Goal: Communication & Community: Answer question/provide support

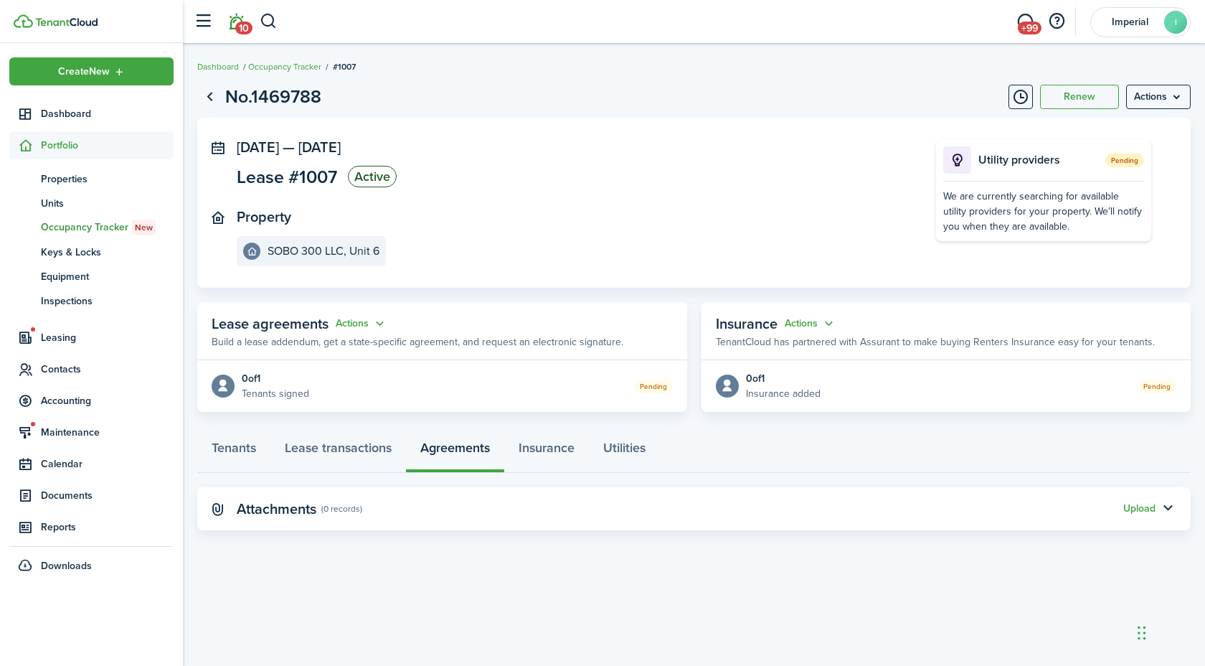
click at [239, 25] on span "10" at bounding box center [243, 28] width 17 height 13
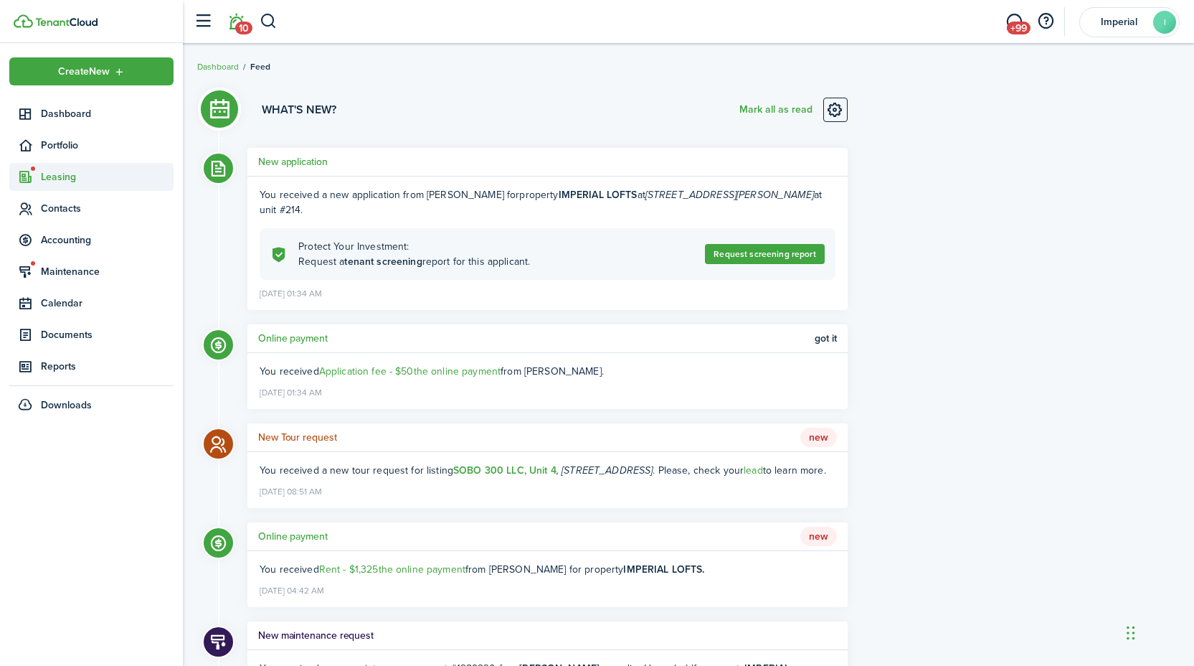
click at [66, 183] on span "Leasing" at bounding box center [107, 176] width 133 height 15
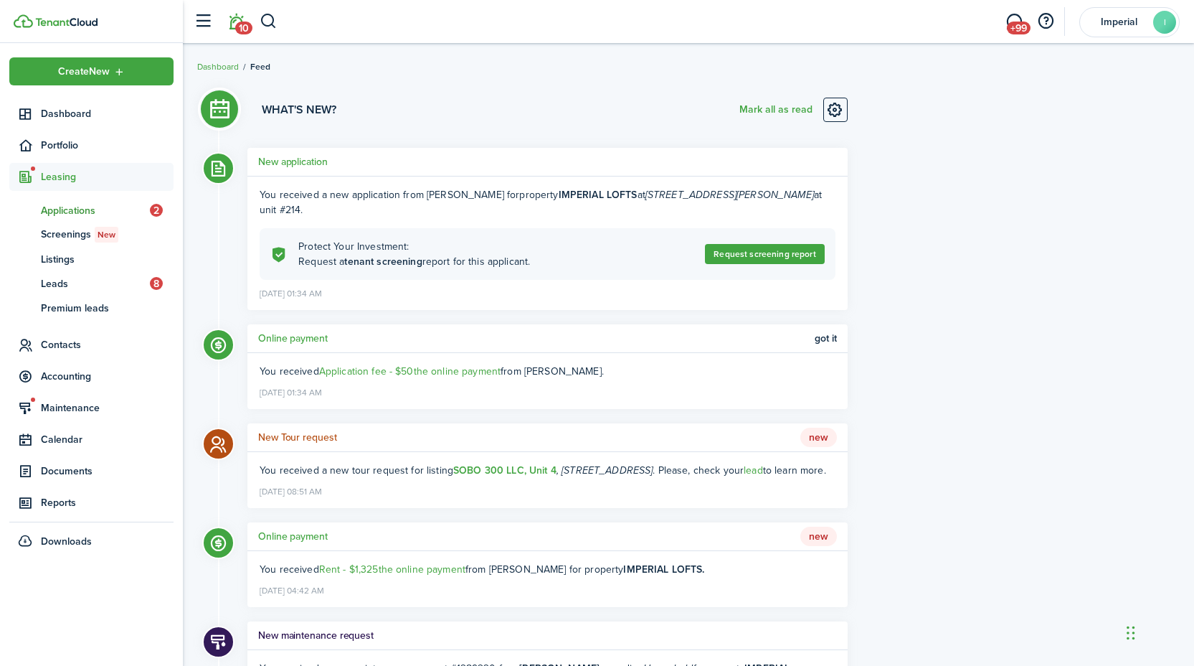
click at [70, 209] on span "Applications" at bounding box center [95, 210] width 109 height 15
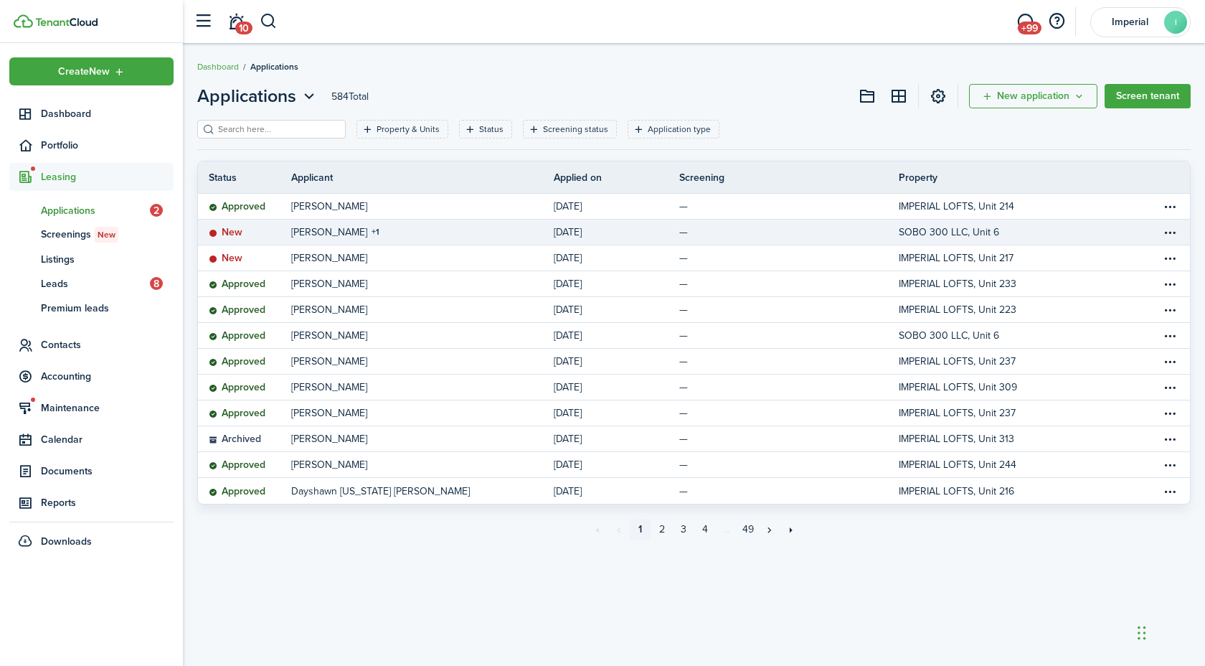
click at [323, 232] on table-info-title "[PERSON_NAME]" at bounding box center [329, 232] width 76 height 15
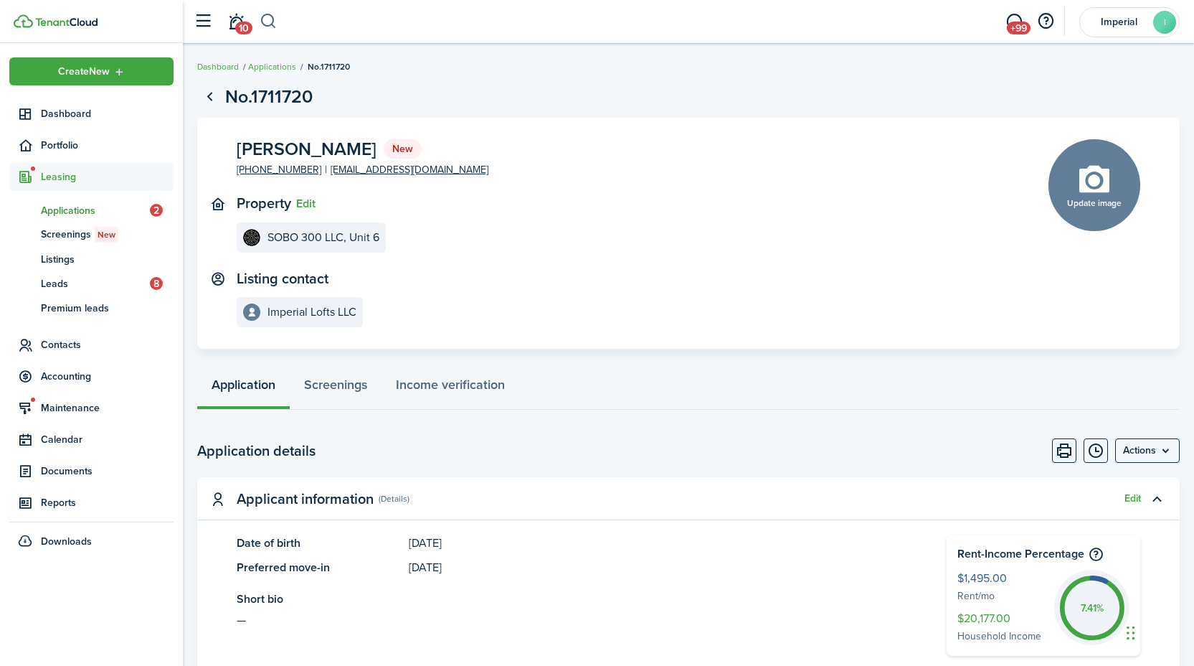
click at [273, 16] on button "button" at bounding box center [269, 21] width 18 height 24
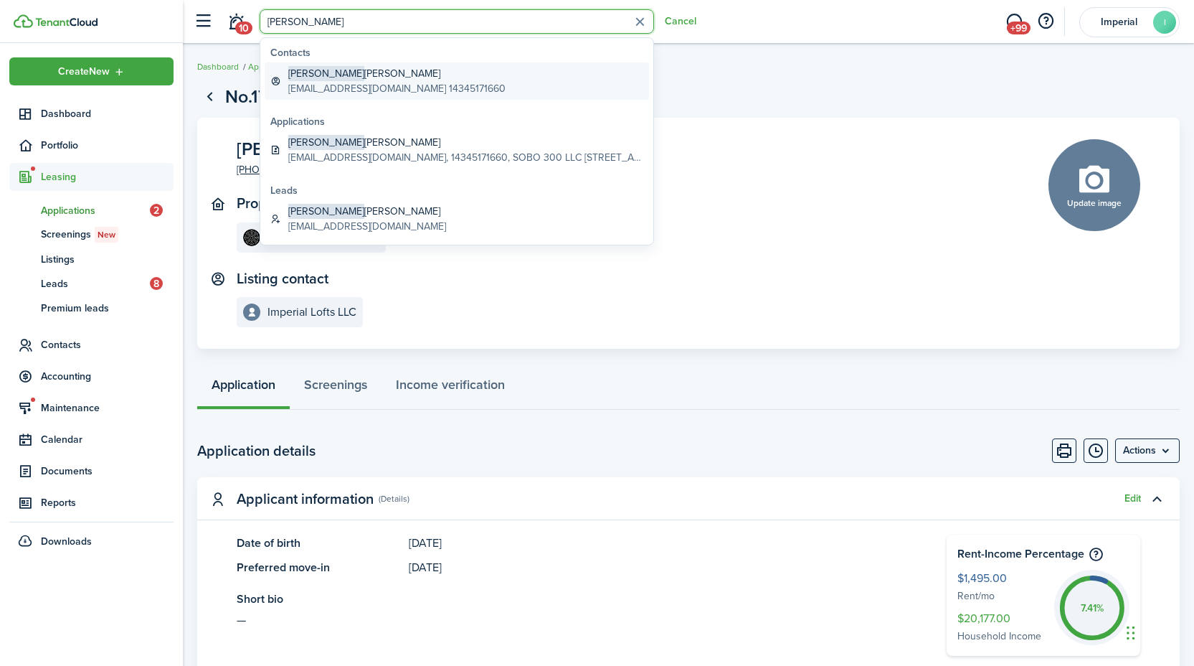
type input "[PERSON_NAME]"
click at [300, 69] on span "[PERSON_NAME]" at bounding box center [326, 73] width 76 height 15
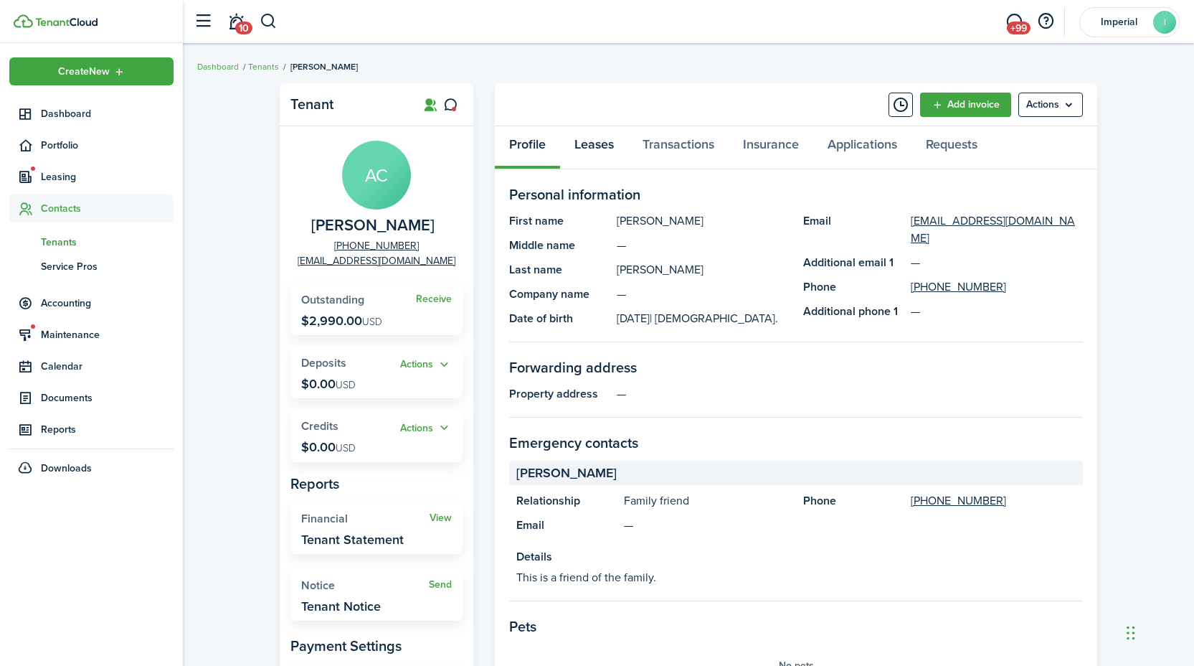
click at [601, 144] on link "Leases" at bounding box center [594, 147] width 68 height 43
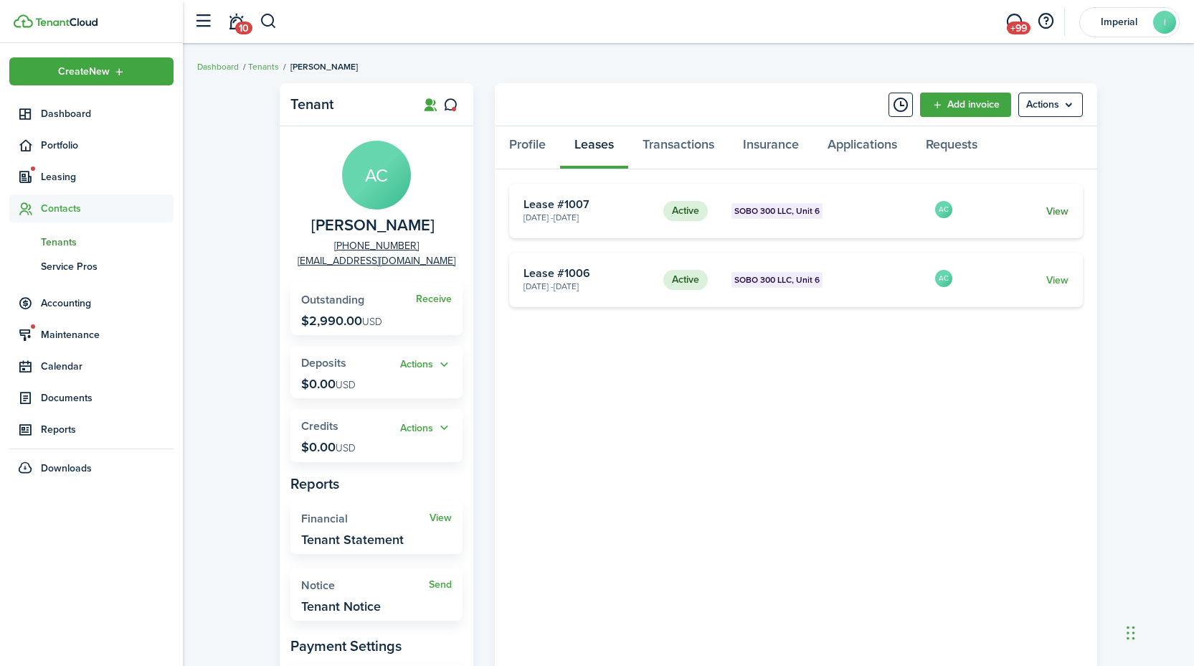
click at [1054, 209] on link "View" at bounding box center [1058, 211] width 22 height 15
click at [1047, 278] on link "View" at bounding box center [1058, 280] width 22 height 15
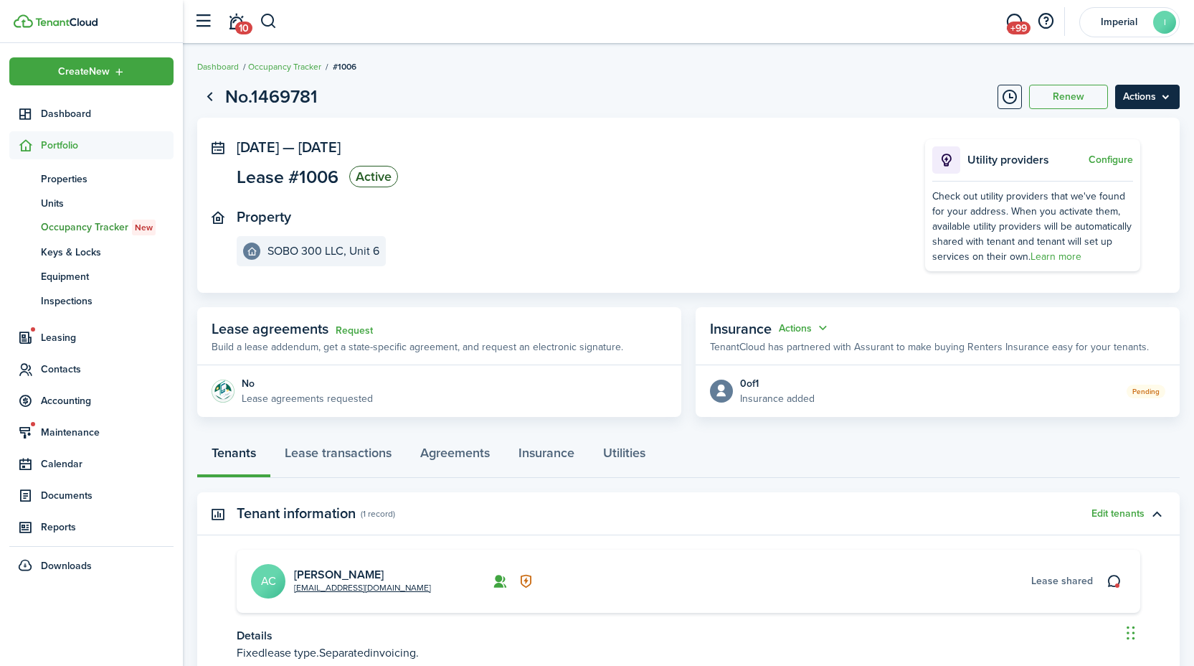
click at [1153, 96] on menu-btn "Actions" at bounding box center [1147, 97] width 65 height 24
click at [1106, 204] on button "Delete" at bounding box center [1117, 204] width 126 height 24
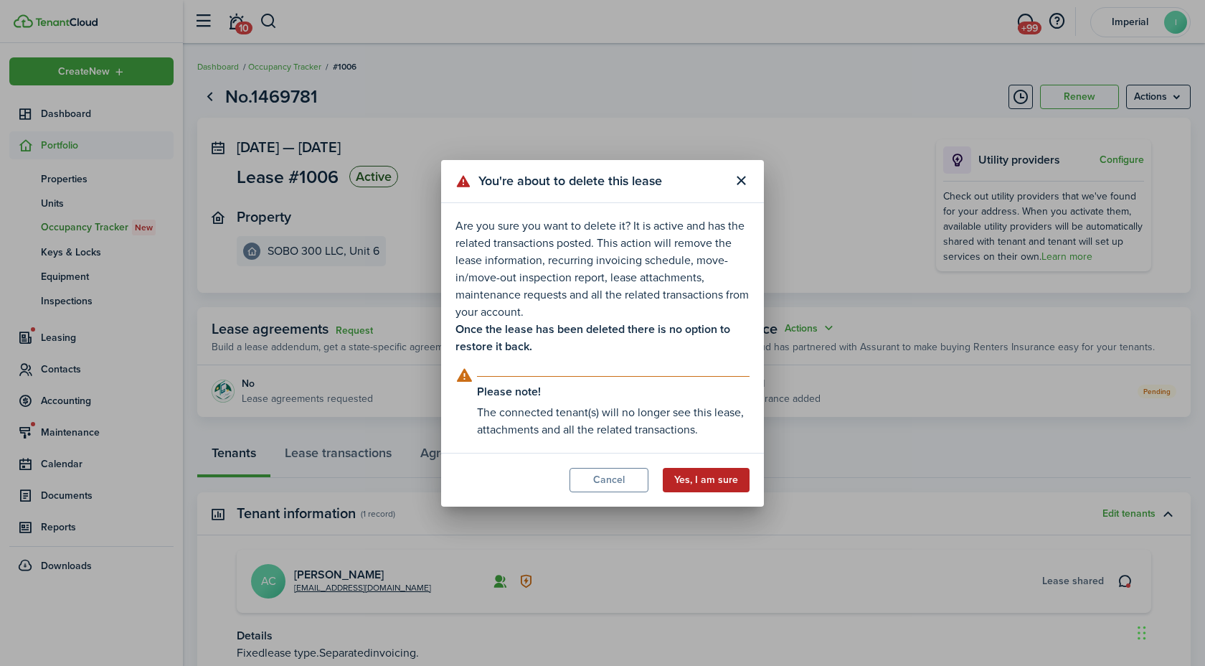
click at [702, 478] on button "Yes, I am sure" at bounding box center [706, 480] width 87 height 24
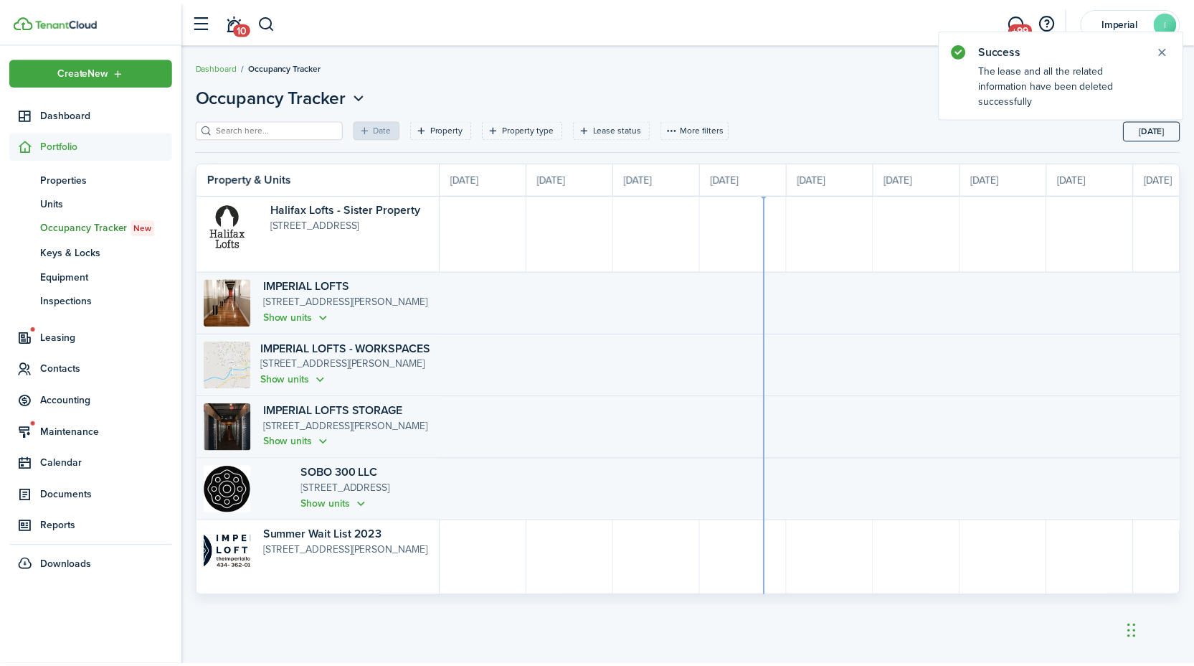
scroll to position [0, 263]
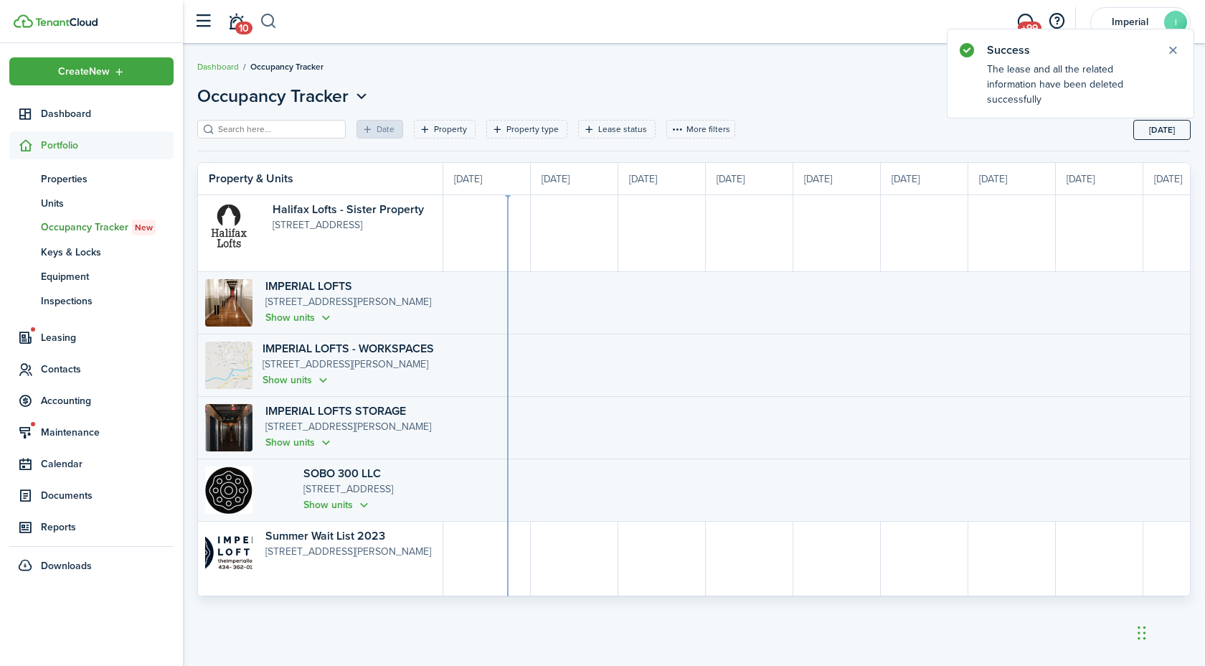
click at [277, 17] on button "button" at bounding box center [269, 21] width 18 height 24
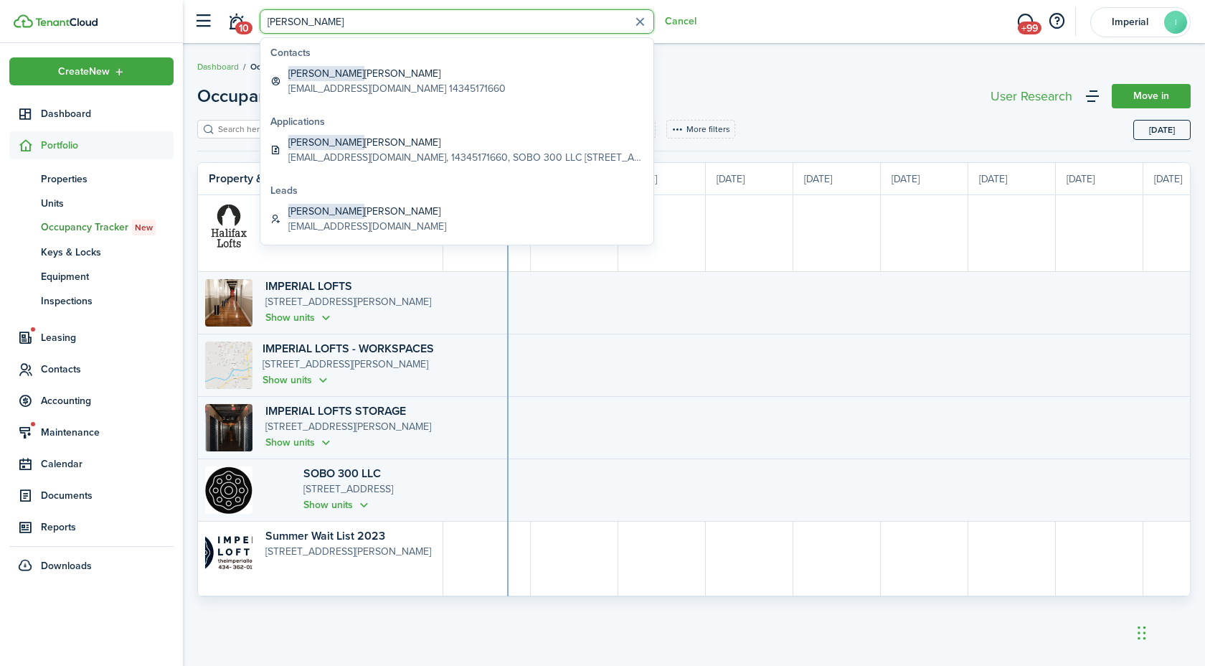
type input "[PERSON_NAME]"
click at [309, 61] on global-search-list-section "Contacts [PERSON_NAME] [EMAIL_ADDRESS][DOMAIN_NAME] 14345171660" at bounding box center [456, 72] width 393 height 69
click at [311, 69] on span "[PERSON_NAME]" at bounding box center [326, 73] width 76 height 15
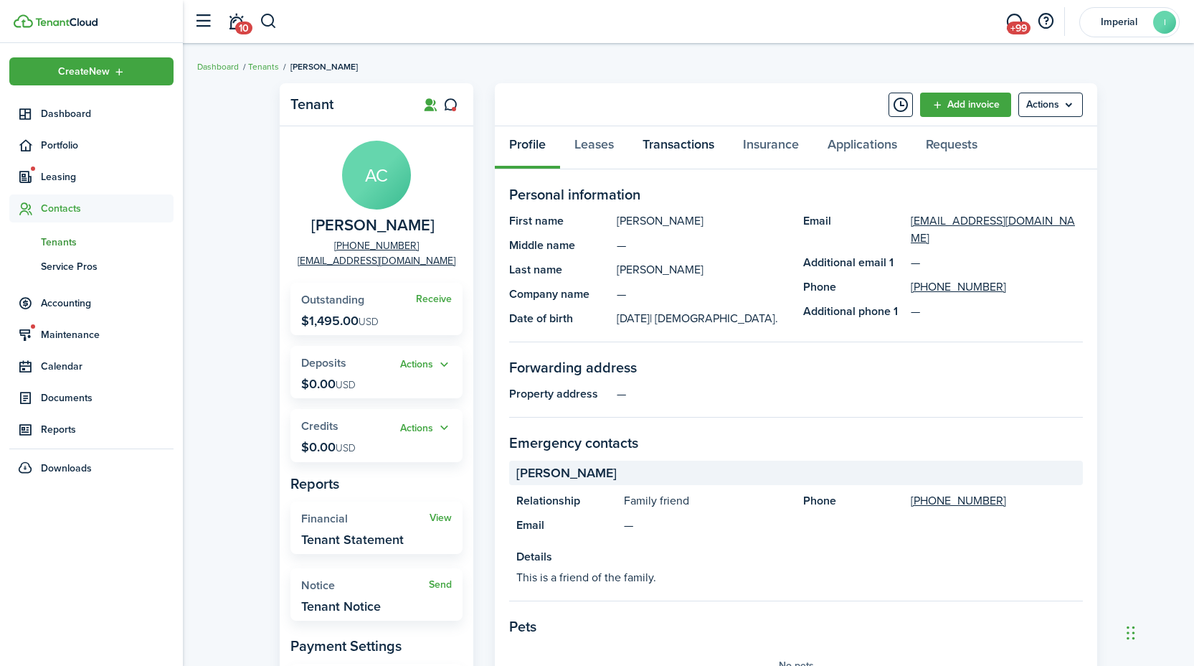
click at [671, 146] on link "Transactions" at bounding box center [678, 147] width 100 height 43
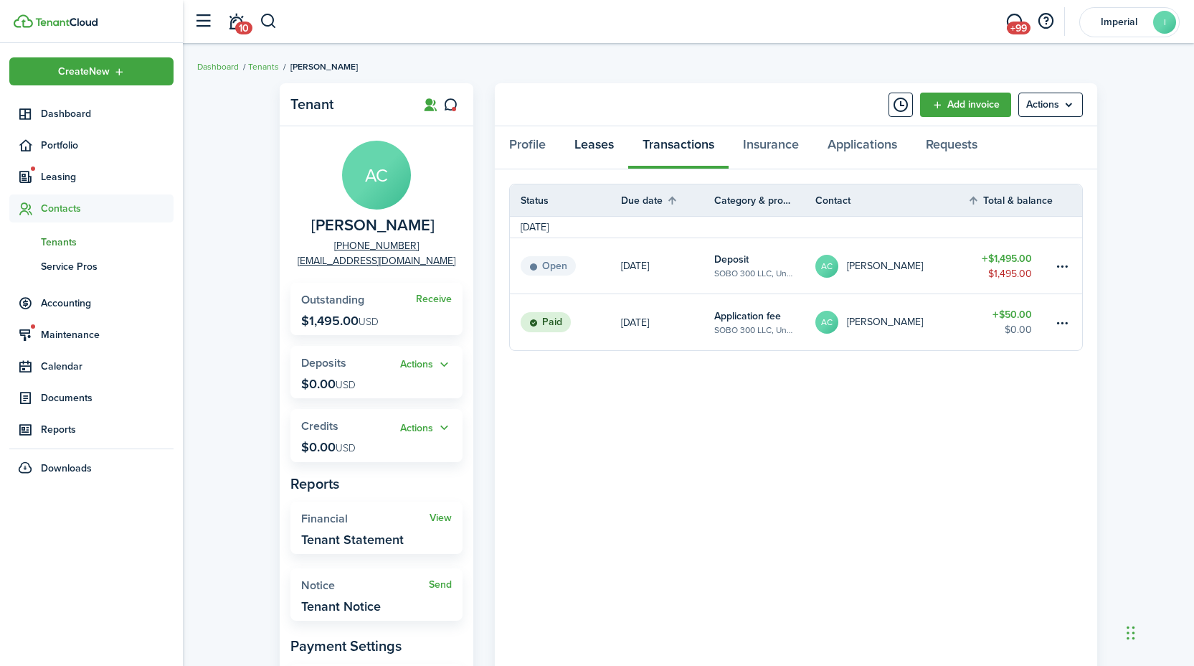
click at [603, 143] on link "Leases" at bounding box center [594, 147] width 68 height 43
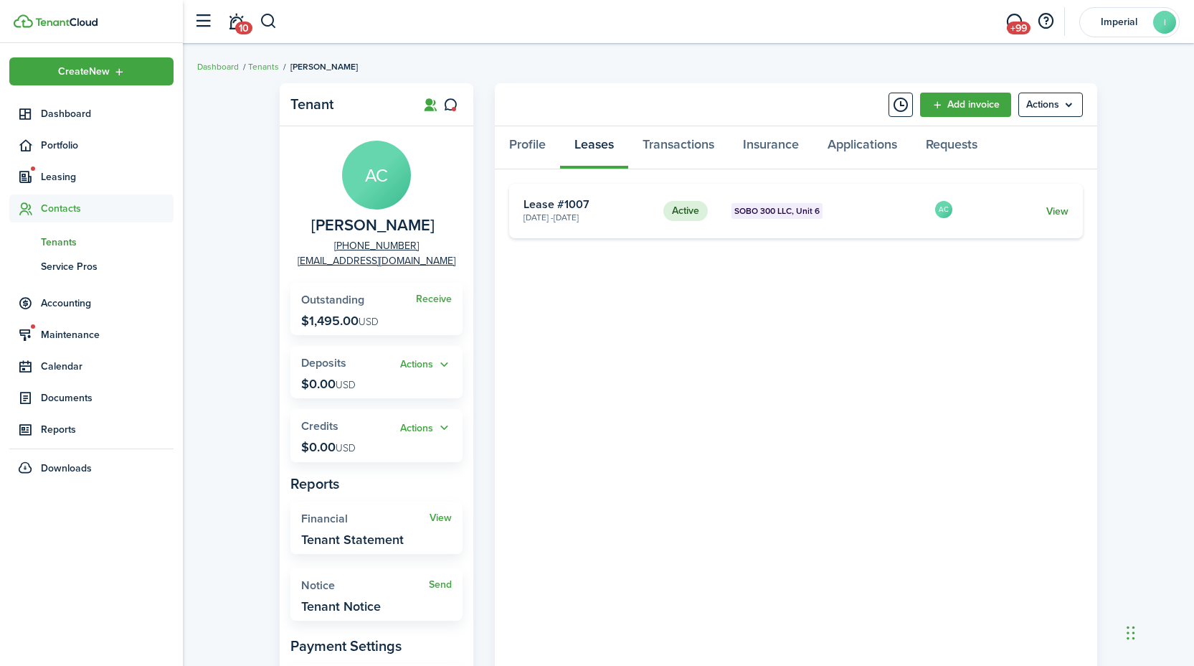
click at [1055, 212] on link "View" at bounding box center [1058, 211] width 22 height 15
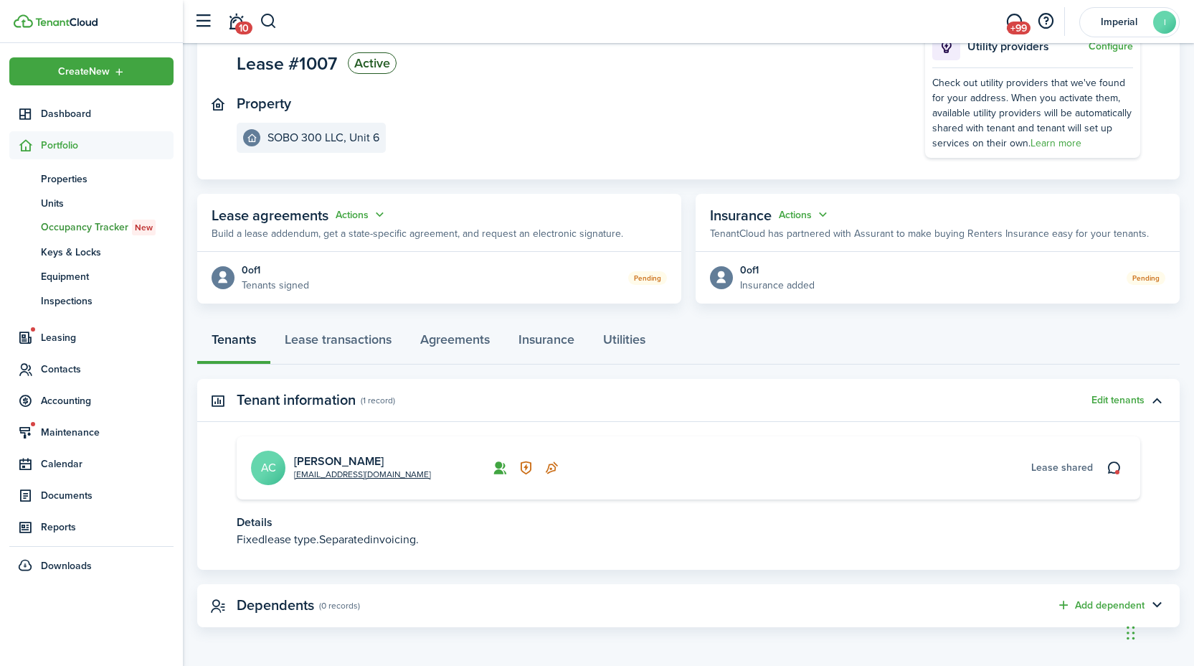
scroll to position [114, 0]
click at [615, 341] on link "Utilities" at bounding box center [624, 342] width 71 height 43
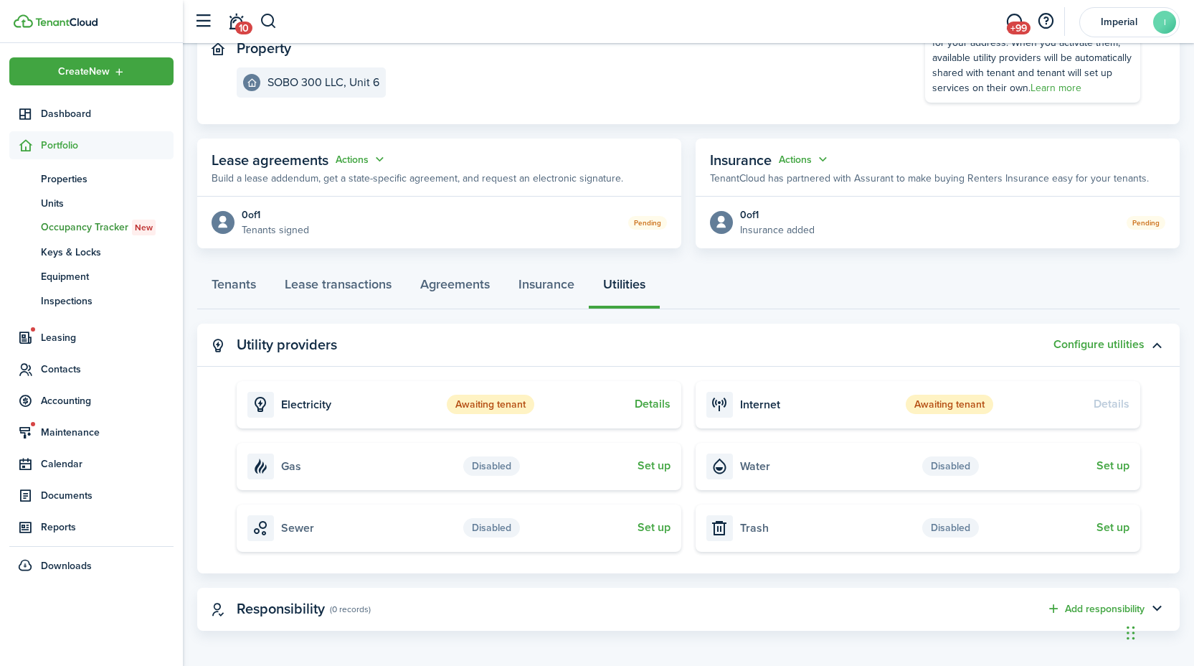
scroll to position [173, 0]
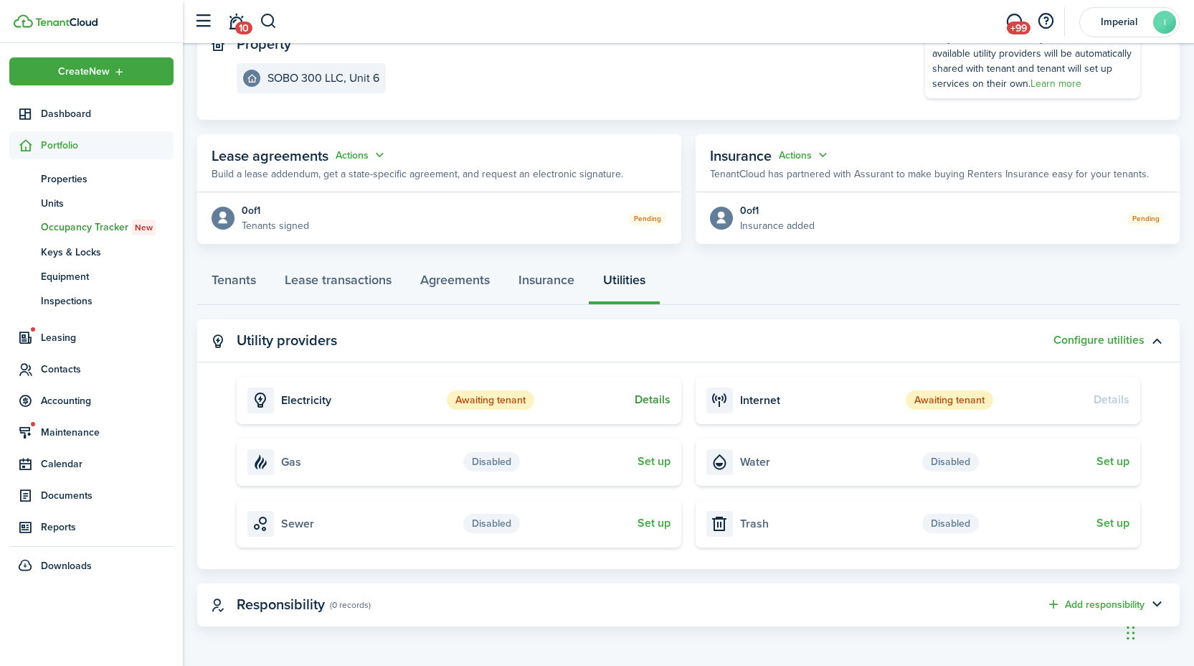
click at [657, 400] on button "Details" at bounding box center [653, 399] width 36 height 13
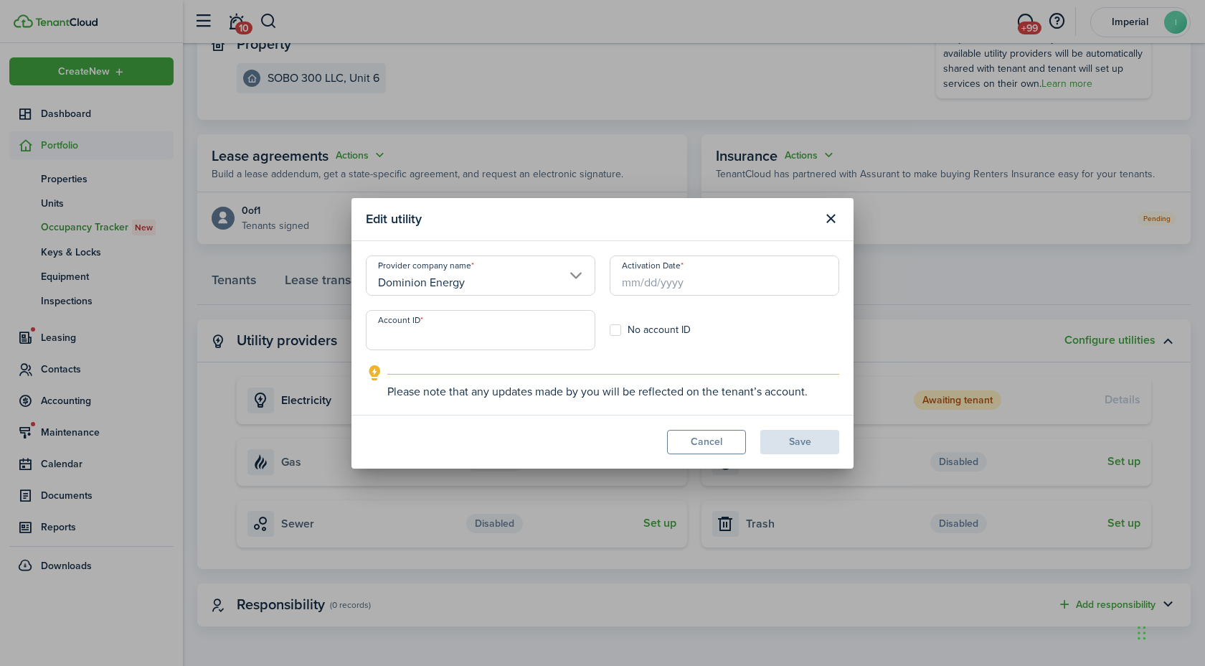
drag, startPoint x: 830, startPoint y: 221, endPoint x: 861, endPoint y: 255, distance: 45.7
click at [830, 222] on button "Close modal" at bounding box center [830, 219] width 24 height 24
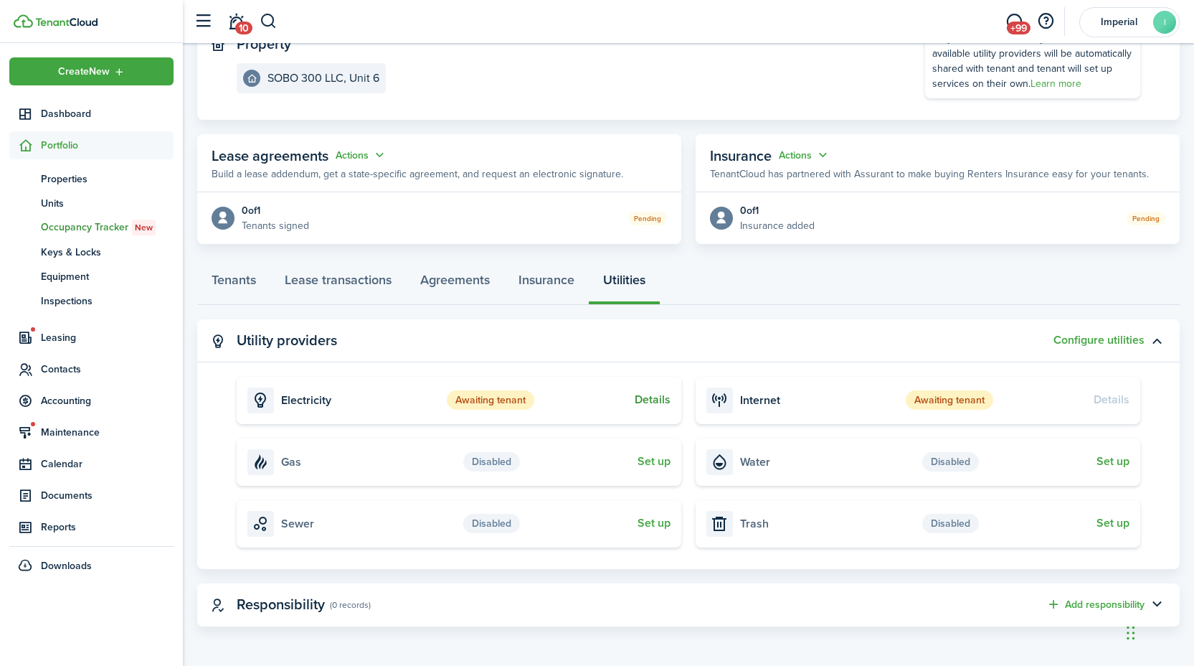
click at [665, 396] on button "Details" at bounding box center [653, 399] width 36 height 13
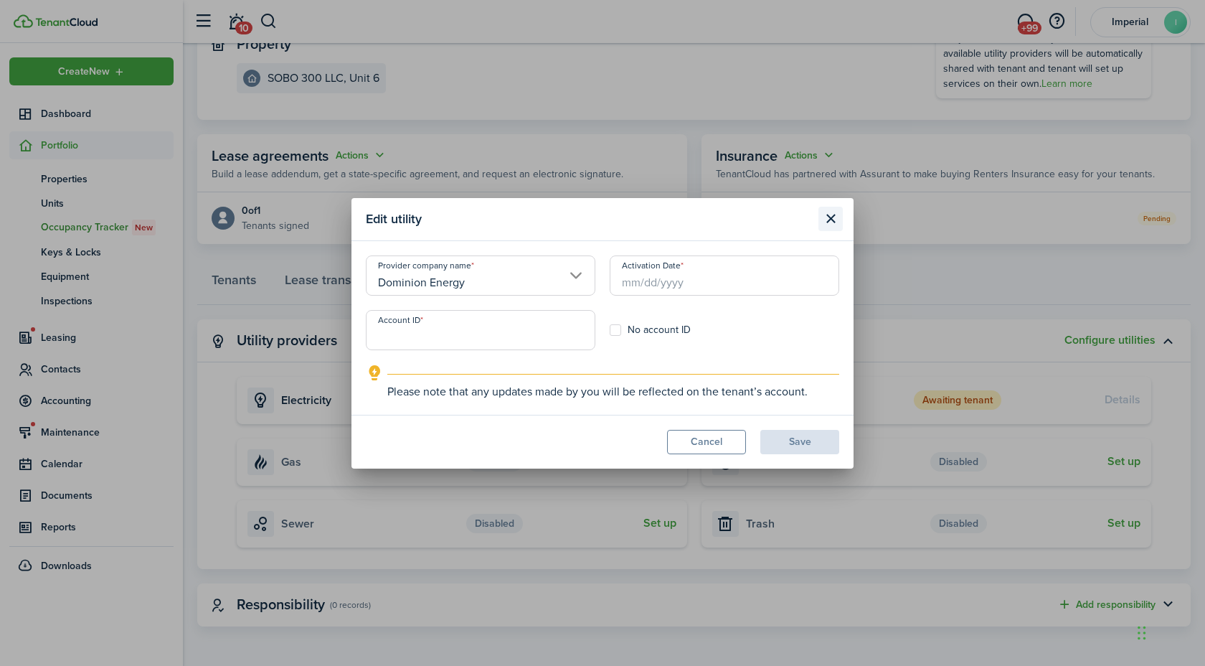
click at [833, 218] on button "Close modal" at bounding box center [830, 219] width 24 height 24
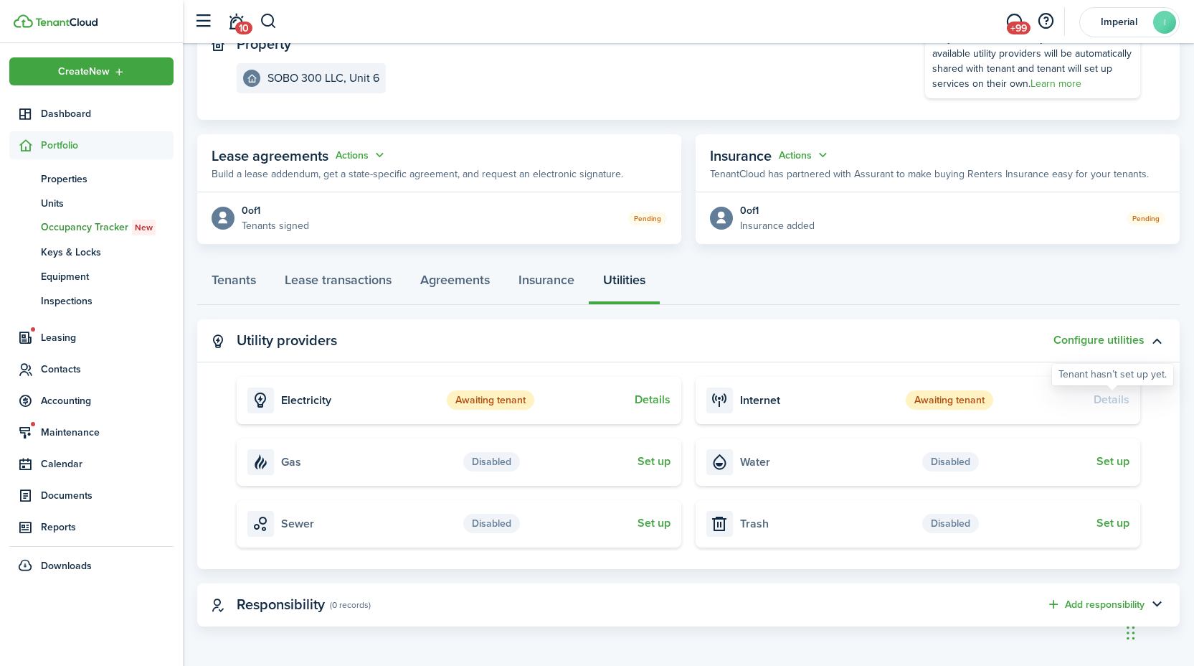
click at [1113, 398] on div "Details" at bounding box center [1112, 399] width 36 height 15
click at [531, 284] on link "Insurance" at bounding box center [546, 283] width 85 height 43
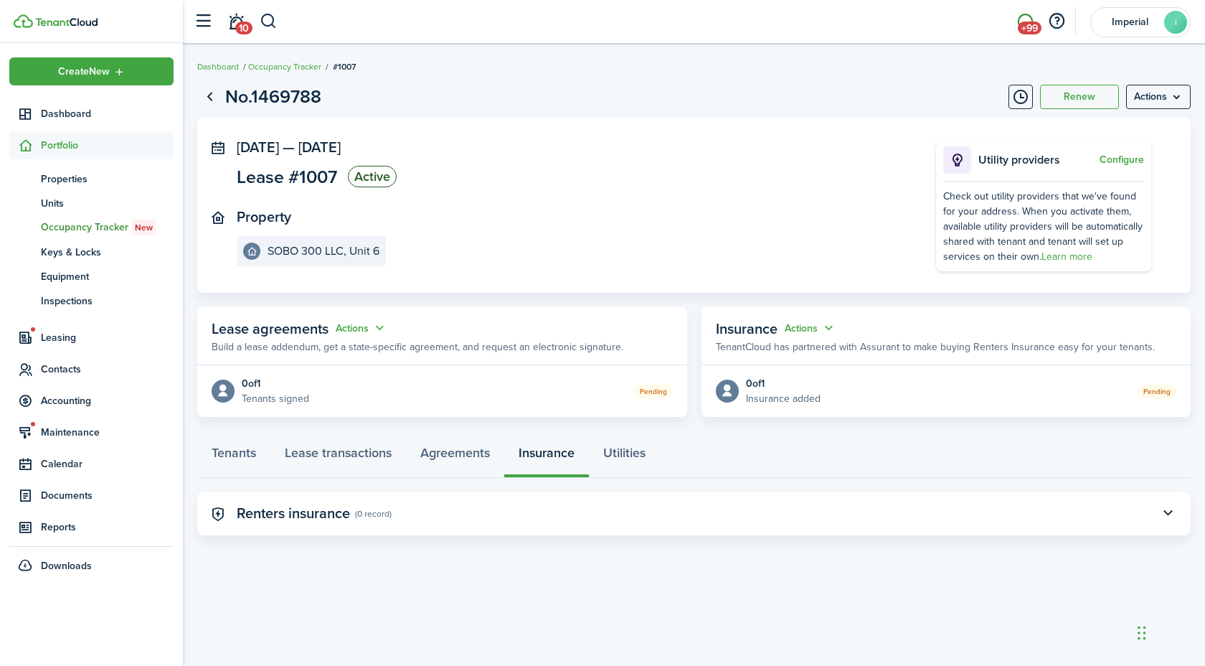
click at [1024, 19] on link "+99" at bounding box center [1024, 22] width 27 height 37
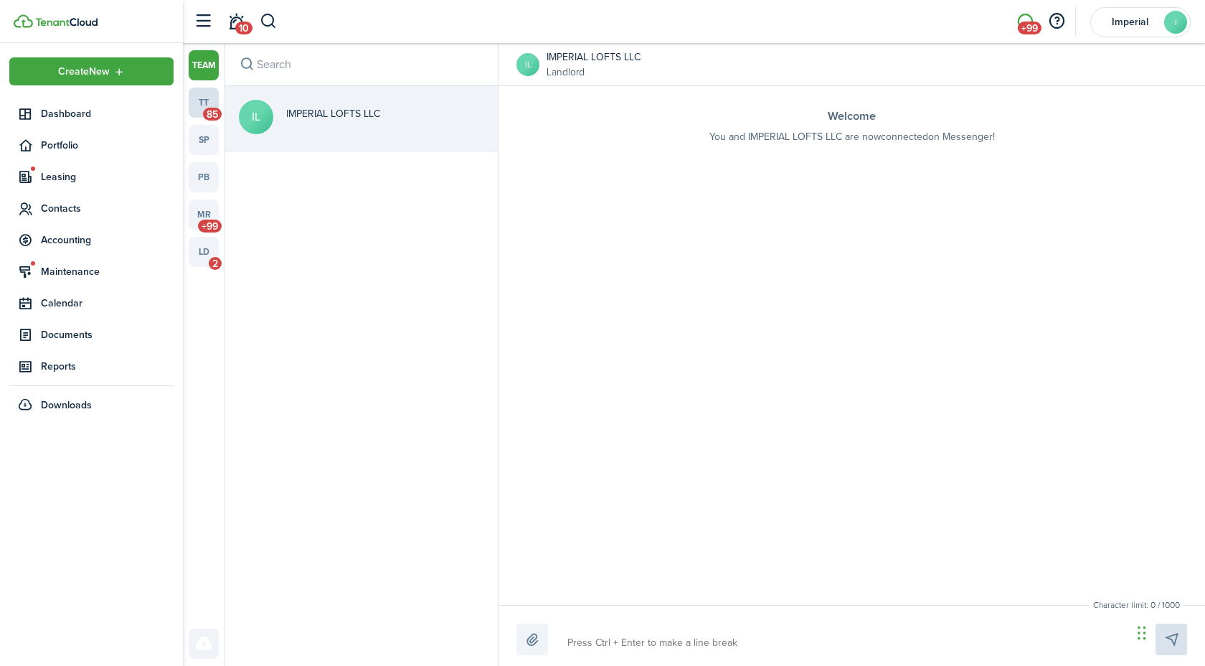
click at [209, 102] on link "tt 85" at bounding box center [204, 103] width 30 height 30
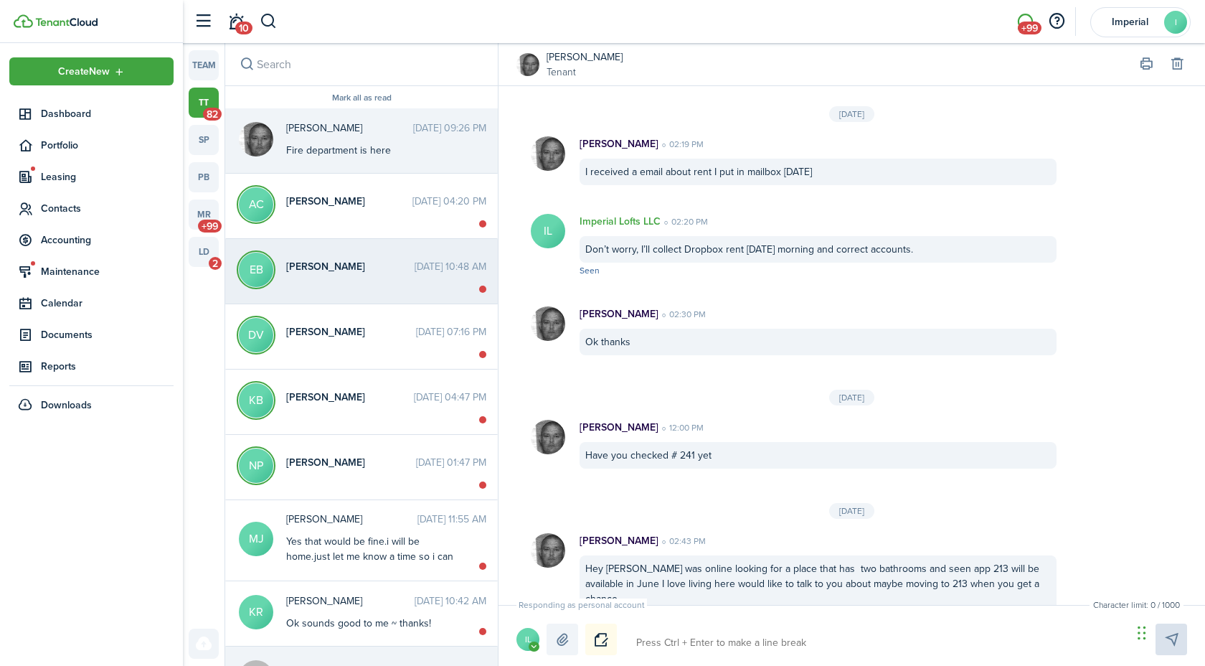
scroll to position [1367, 0]
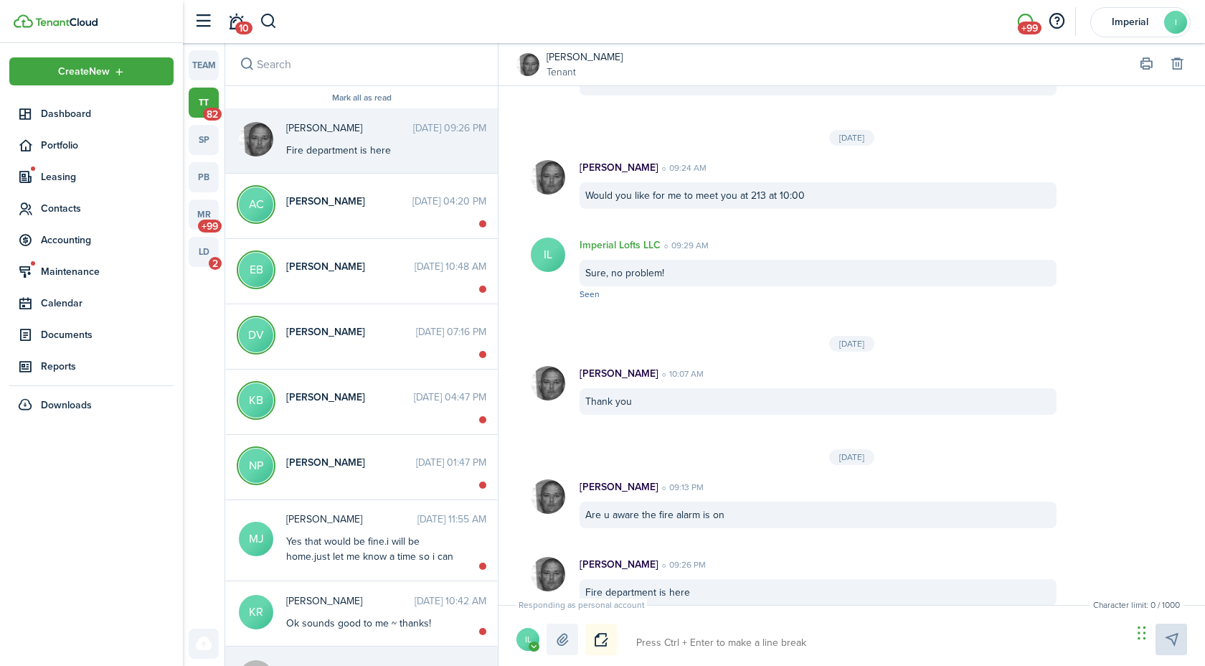
click at [707, 634] on textarea at bounding box center [879, 642] width 496 height 24
type textarea "G"
type textarea "Go"
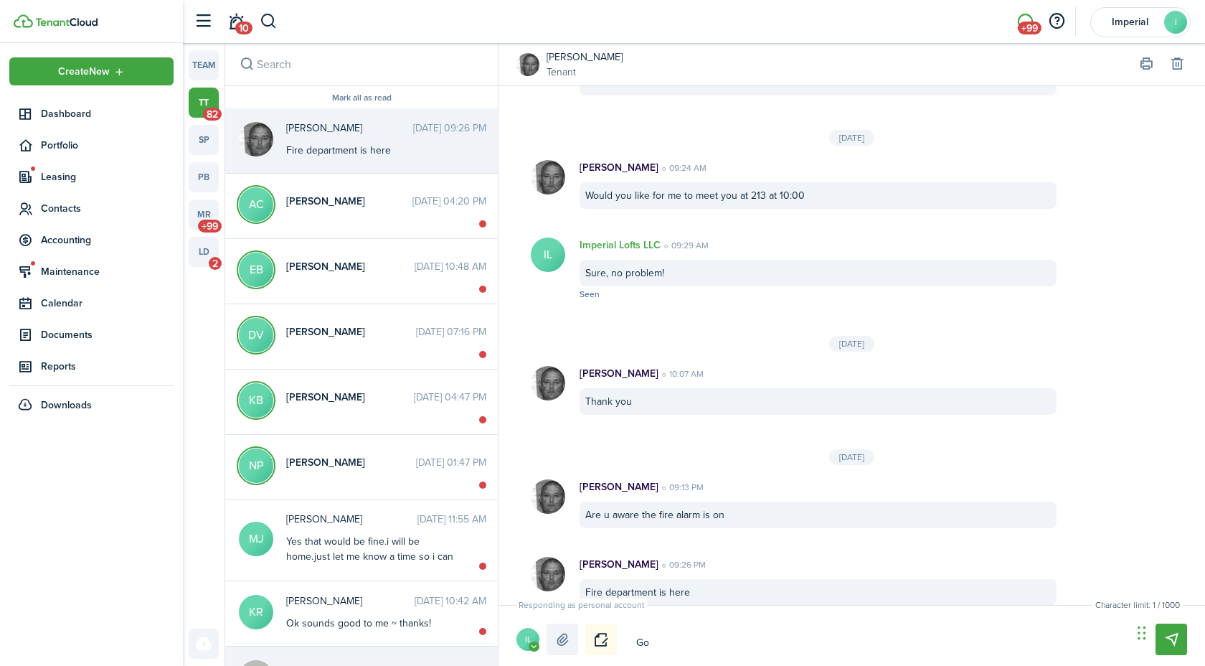
type textarea "Goo"
type textarea "Good"
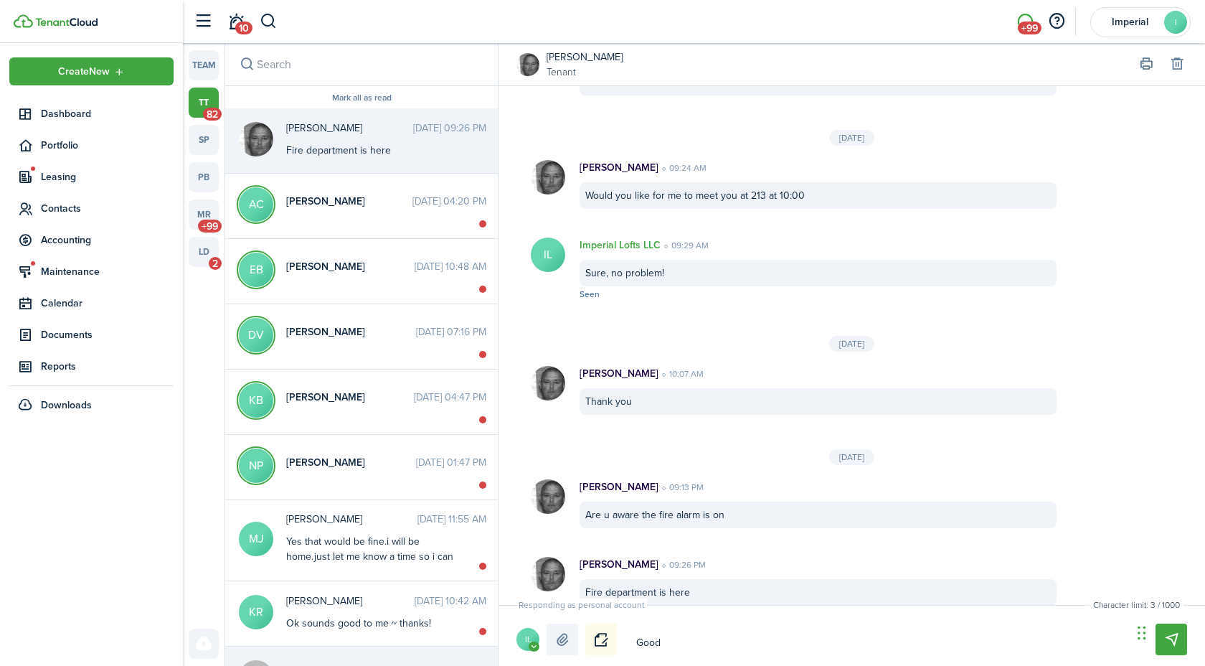
type textarea "Good"
type textarea "Good m"
type textarea "Good mo"
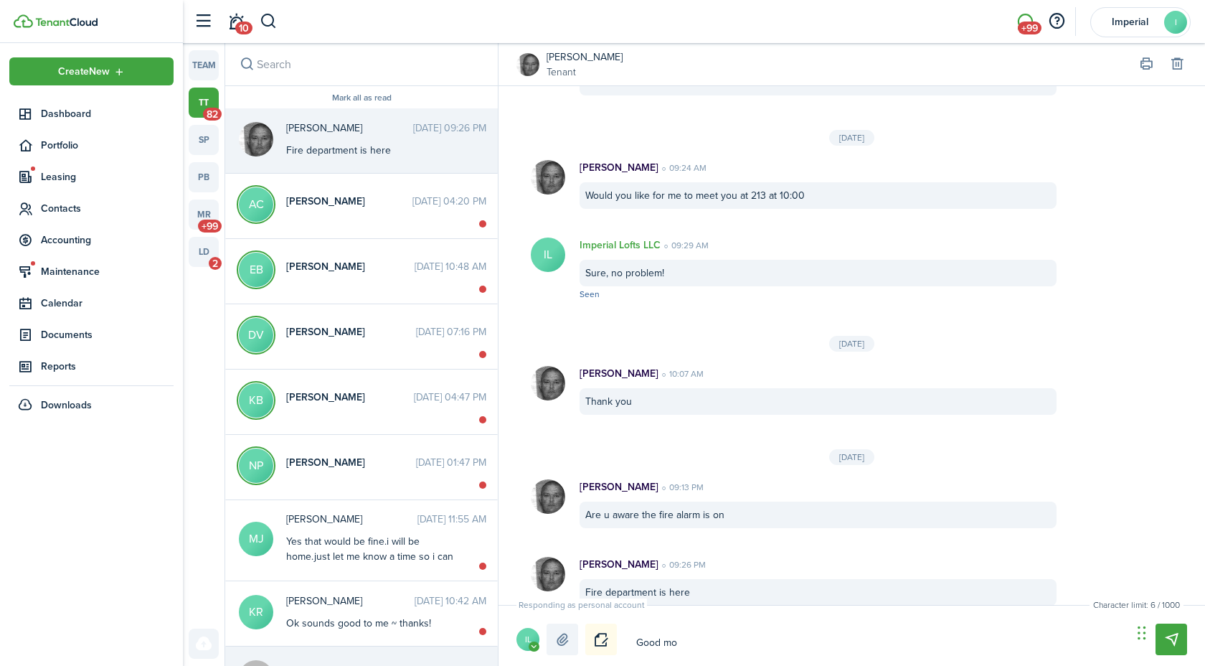
type textarea "Good mor"
type textarea "Good mor n"
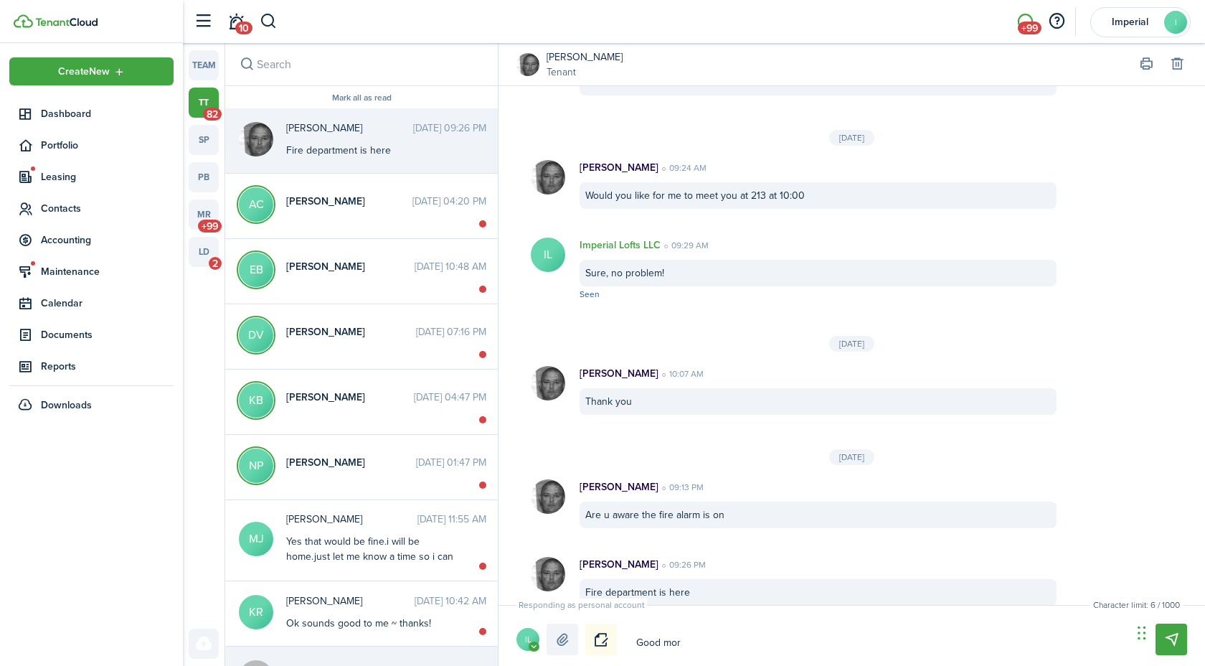
type textarea "Good mor n"
type textarea "Good mor ni"
type textarea "Good mor nin"
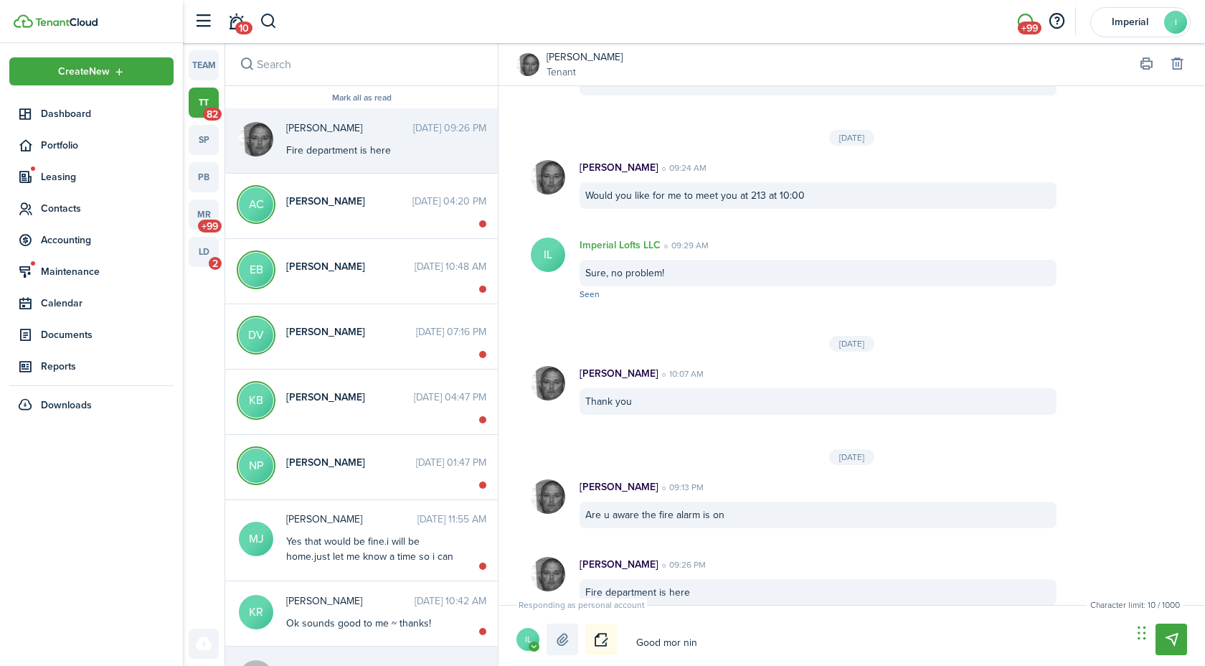
type textarea "Good mor ning"
type textarea "Good mor nin"
type textarea "Good mor ni"
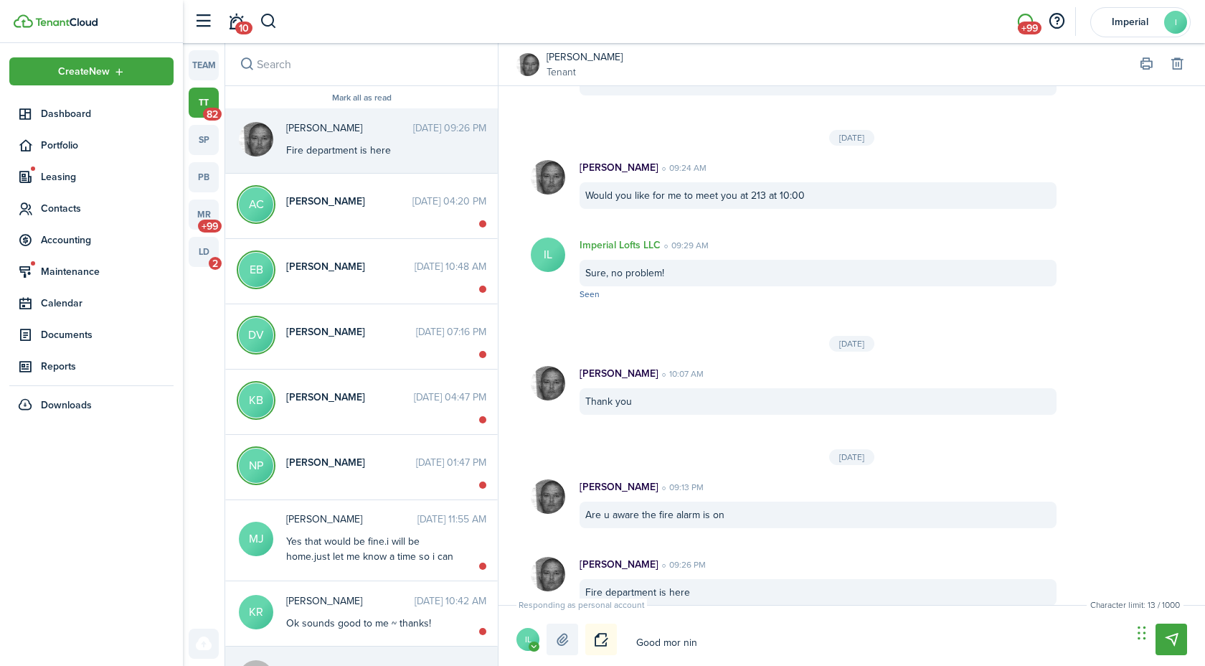
type textarea "Good mor ni"
type textarea "Good mor n"
type textarea "Good mor"
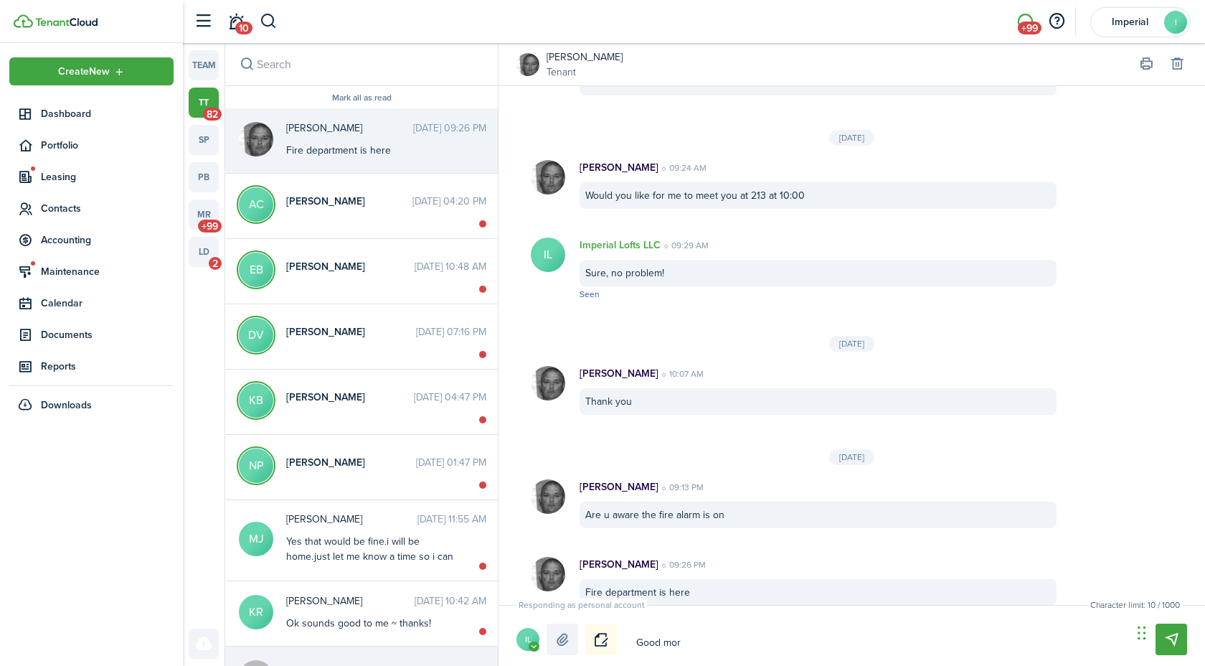
type textarea "Good mor"
type textarea "Good morn"
type textarea "Good morni"
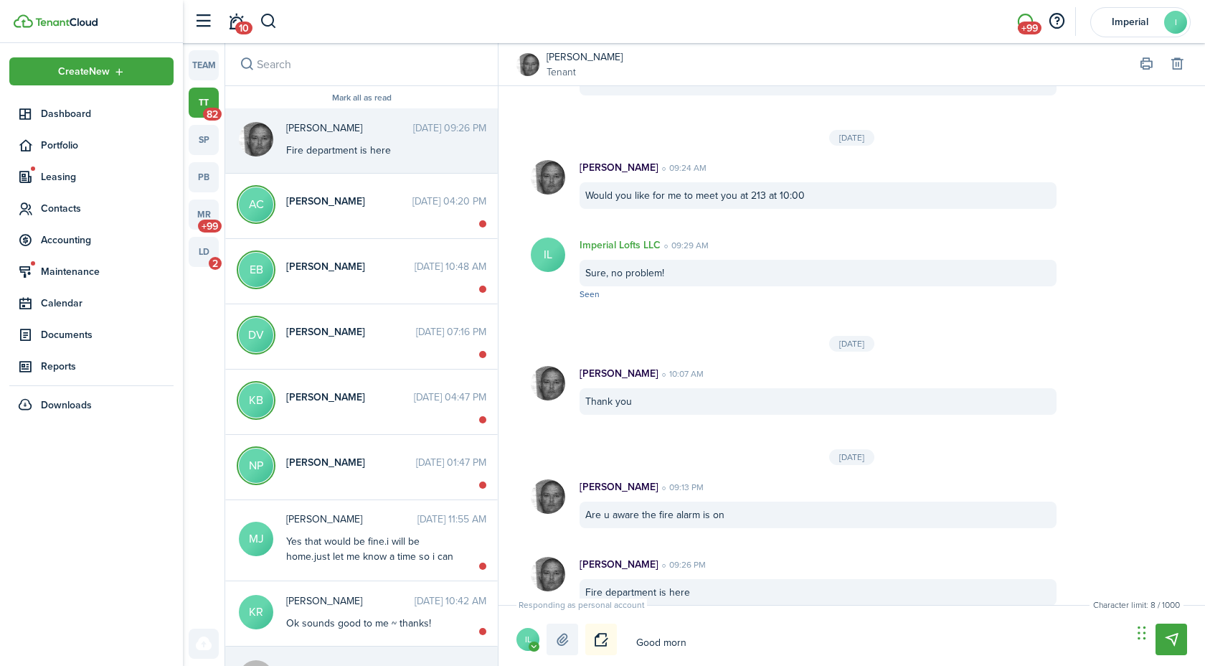
type textarea "Good morni"
type textarea "Good mornin"
type textarea "Good morning"
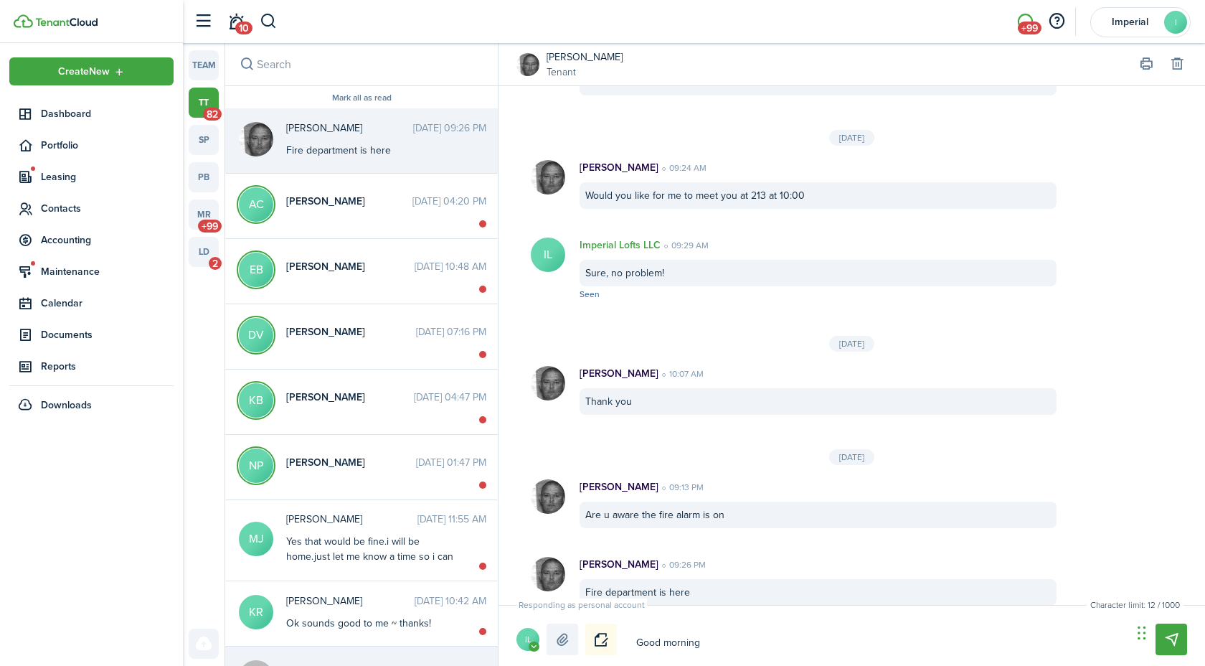
type textarea "Good morning!"
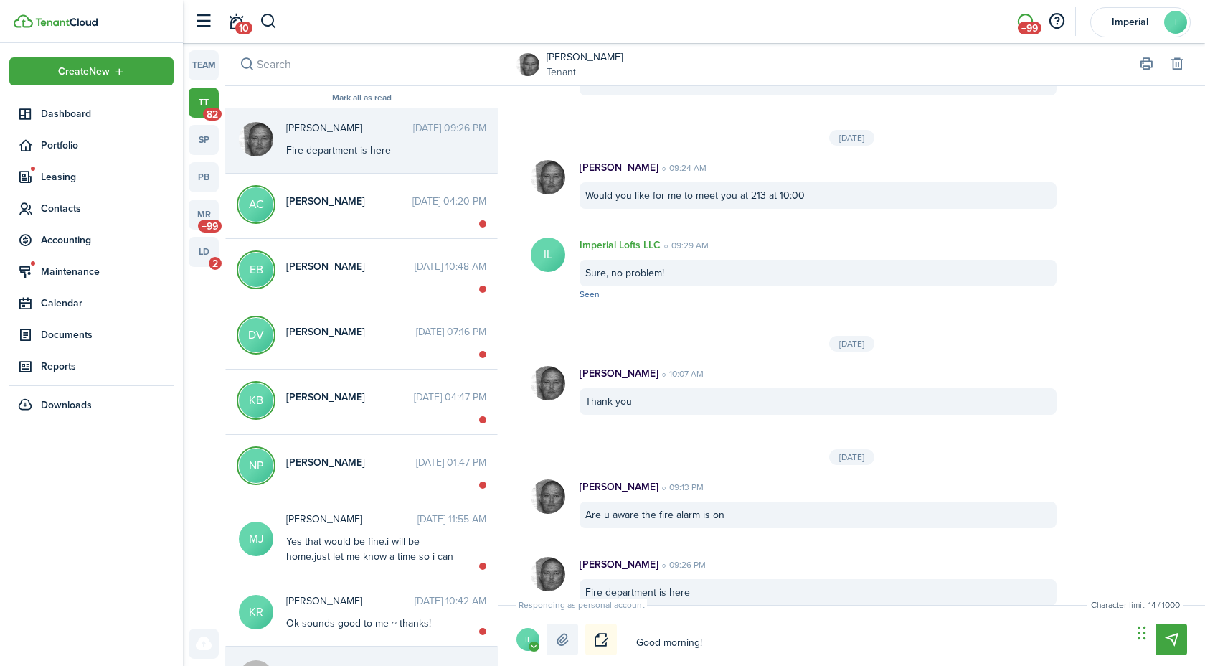
type textarea "Good morning!"
type textarea "Good morning! P"
type textarea "Good morning! Pl"
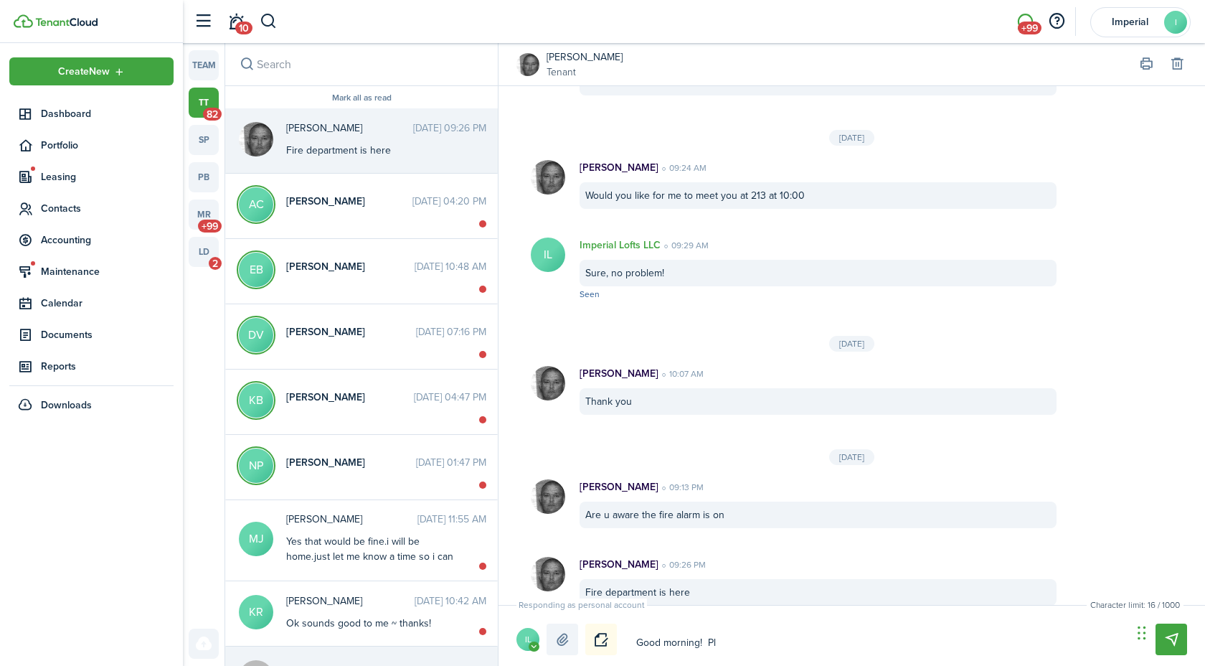
type textarea "Good morning! Ple"
type textarea "Good morning! [GEOGRAPHIC_DATA]"
type textarea "Good morning! Pleas"
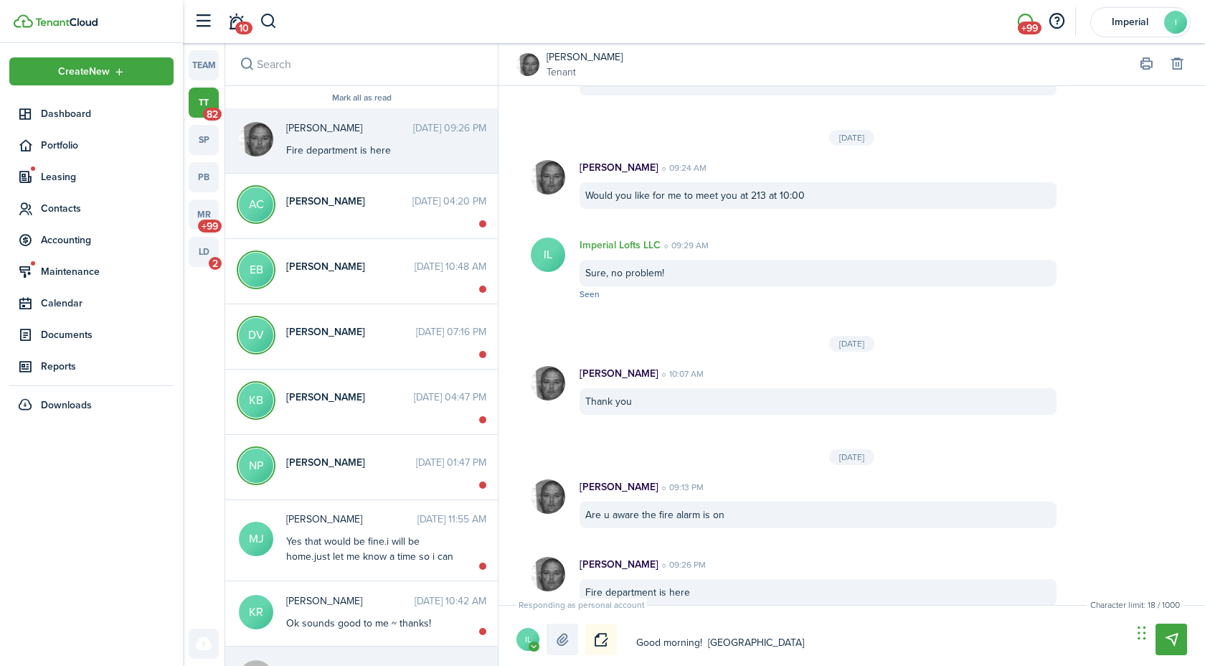
type textarea "Good morning! Pleas"
type textarea "Good morning! Please"
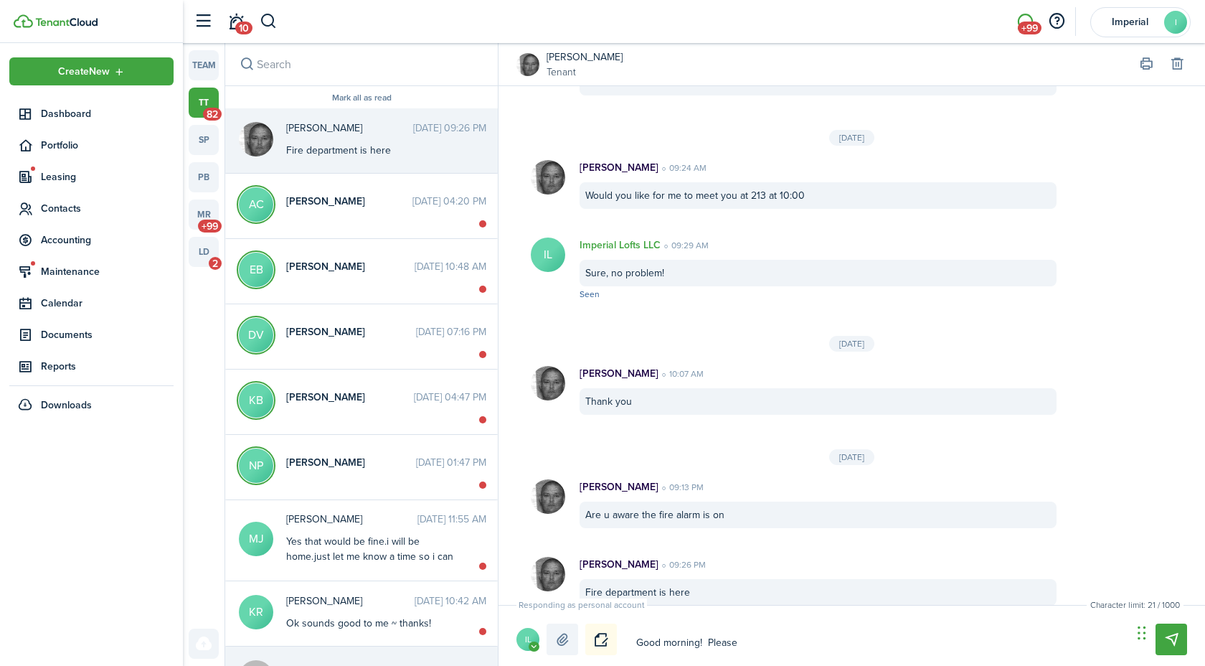
type textarea "Good morning! Please n"
type textarea "Good morning! Please no"
type textarea "Good morning! Please not"
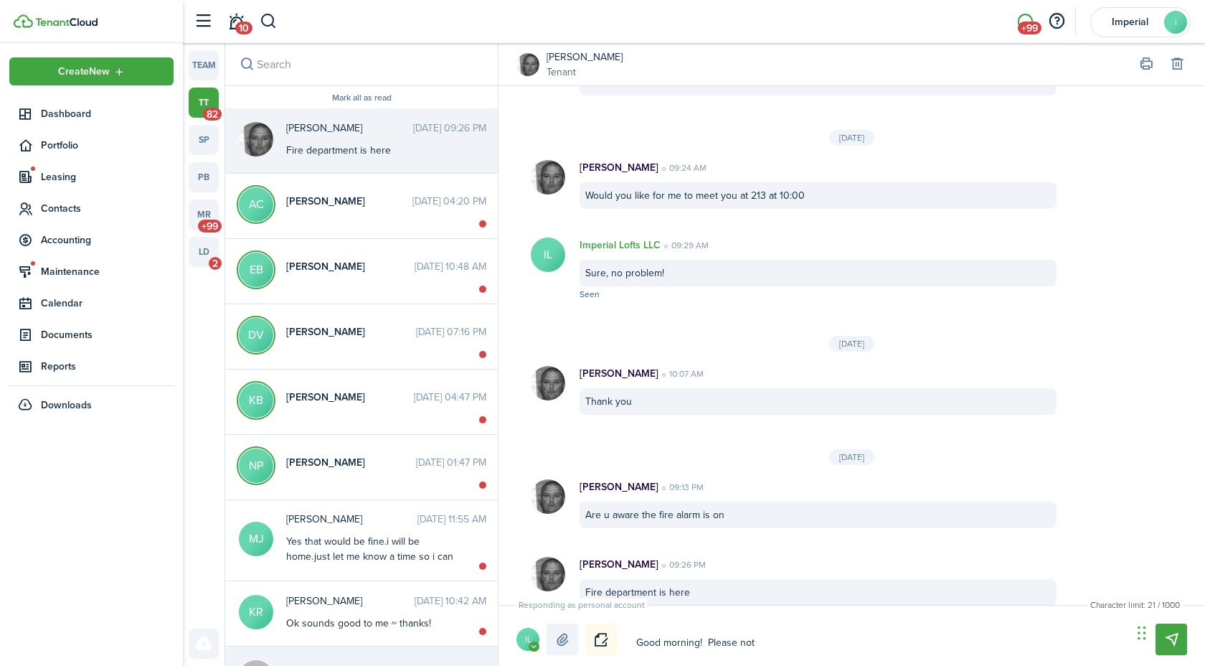
type textarea "Good morning! Please not"
type textarea "Good morning! Please note"
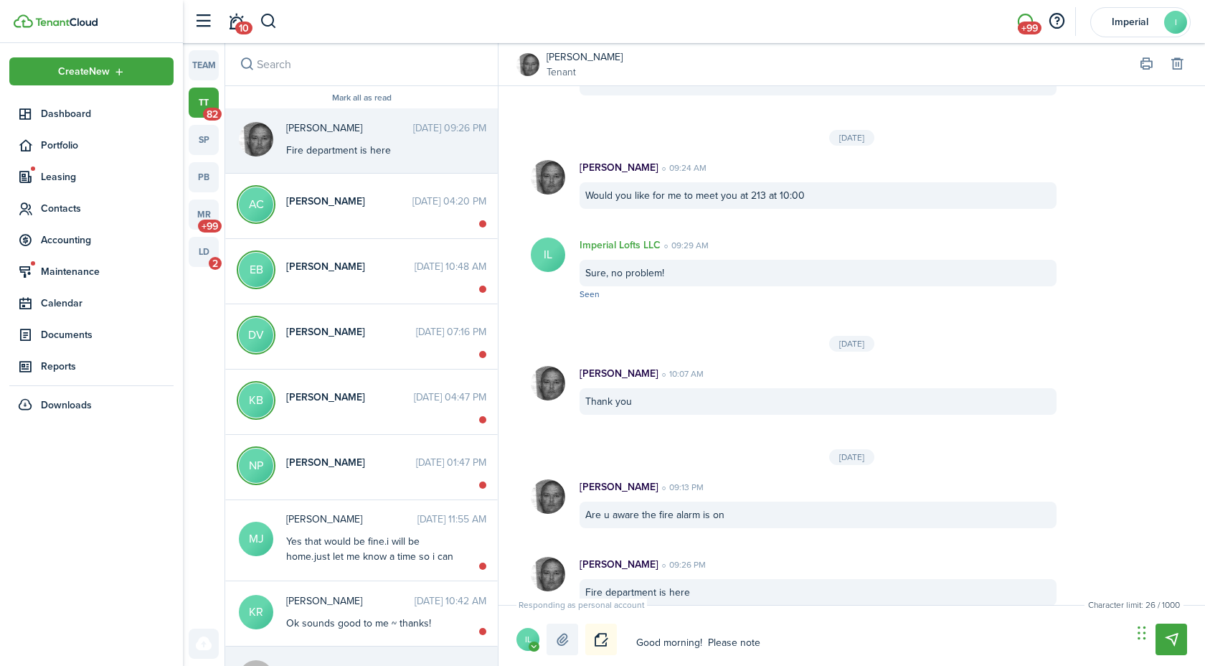
type textarea "Good morning! Please note t"
type textarea "Good morning! Please note th"
type textarea "Good morning! Please note tha"
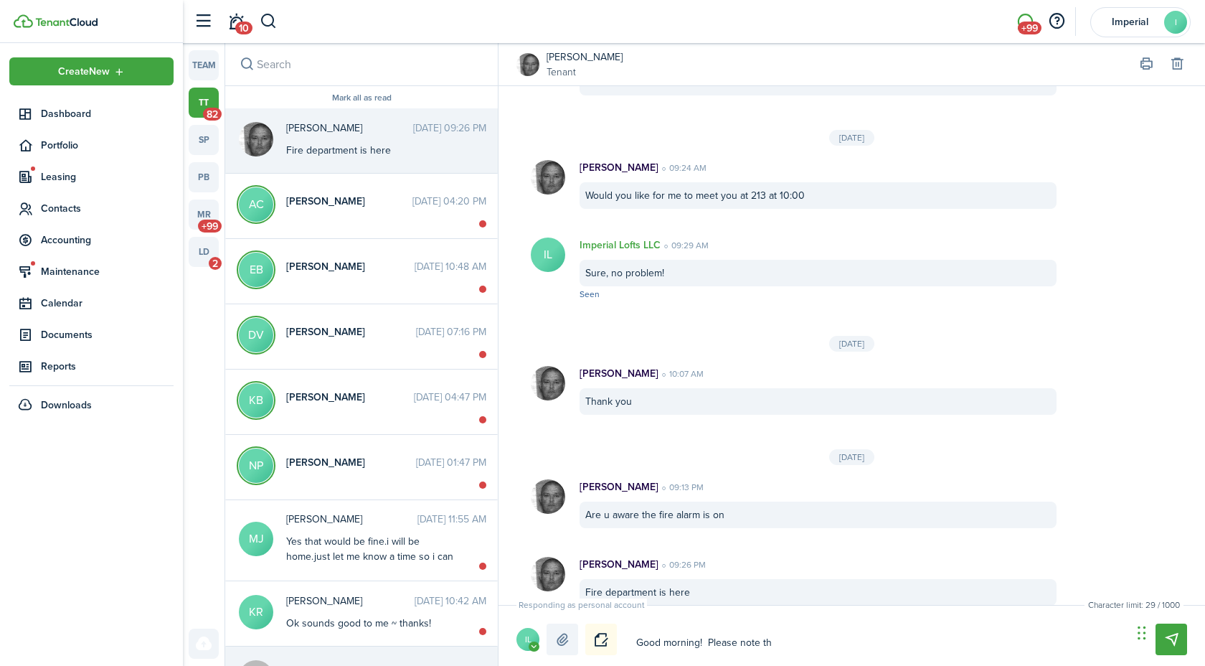
type textarea "Good morning! Please note tha"
type textarea "Good morning! Please note that"
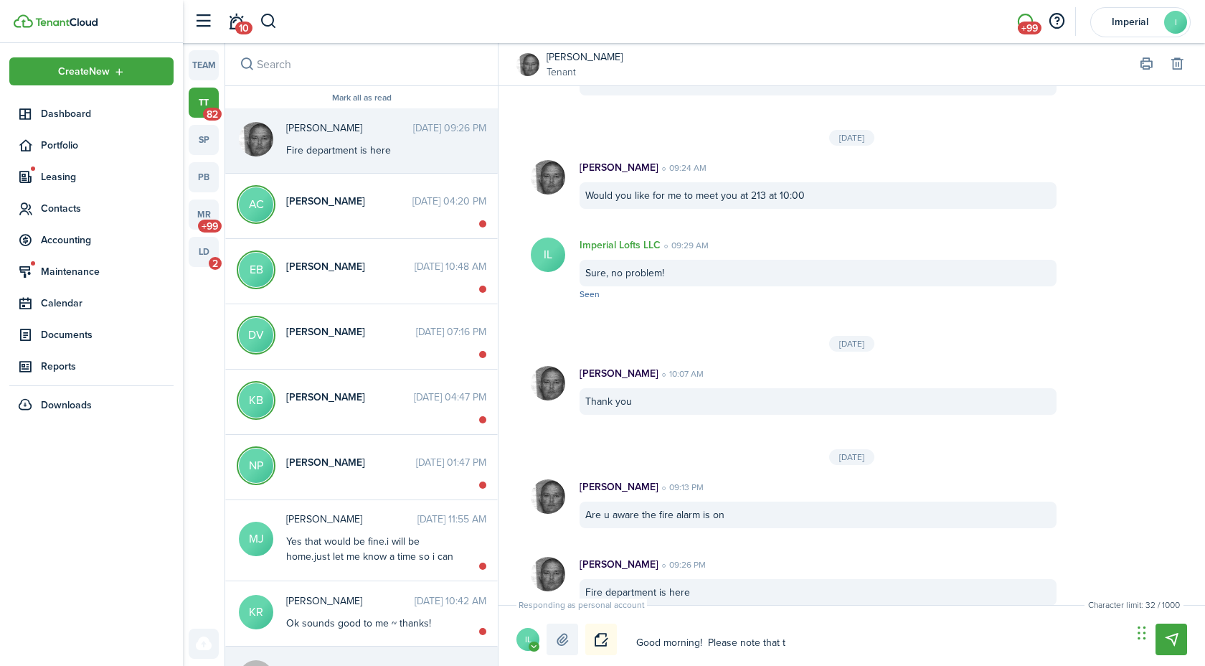
type textarea "Good morning! Please note that th"
type textarea "Good morning! Please note that thi"
type textarea "Good morning! Please note that this"
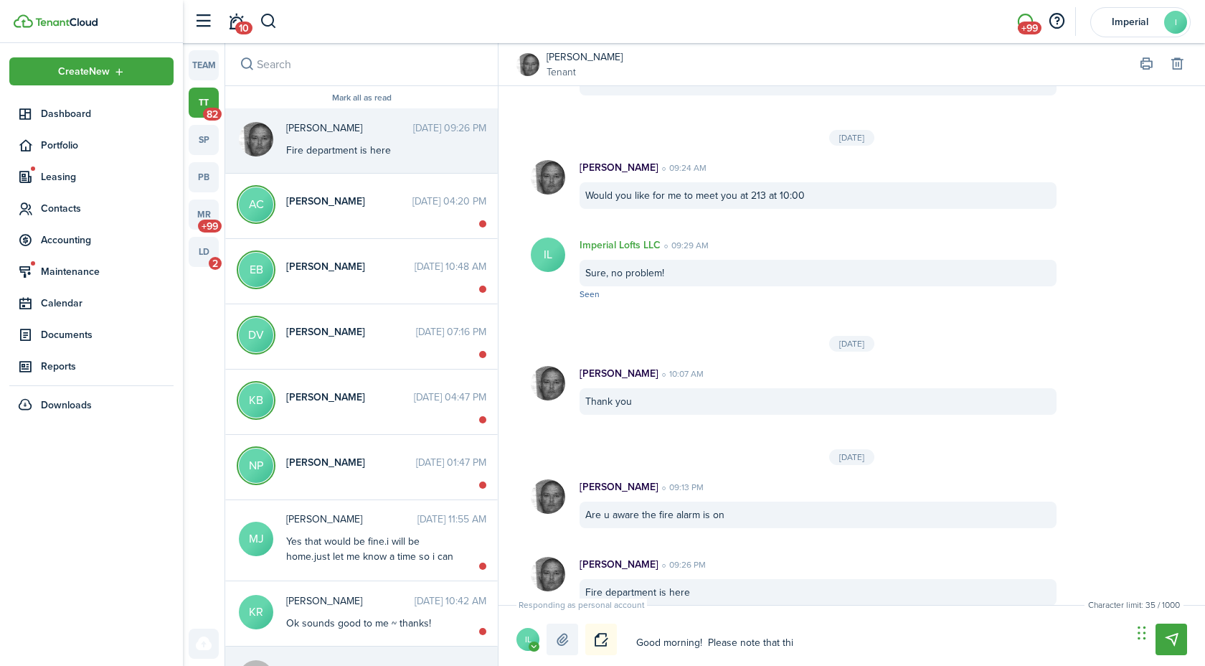
type textarea "Good morning! Please note that this"
type textarea "Good morning! Please note that this c"
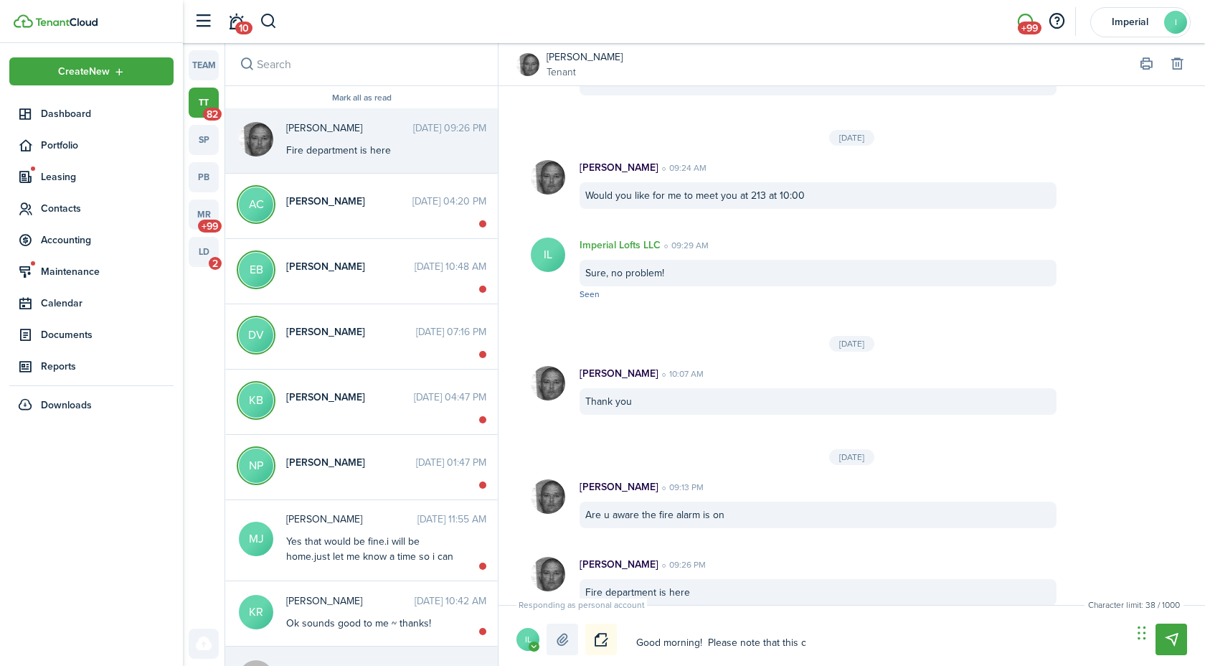
type textarea "Good morning! Please note that this ca"
type textarea "Good morning! Please note that this cah"
type textarea "Good morning! Please note that this caht"
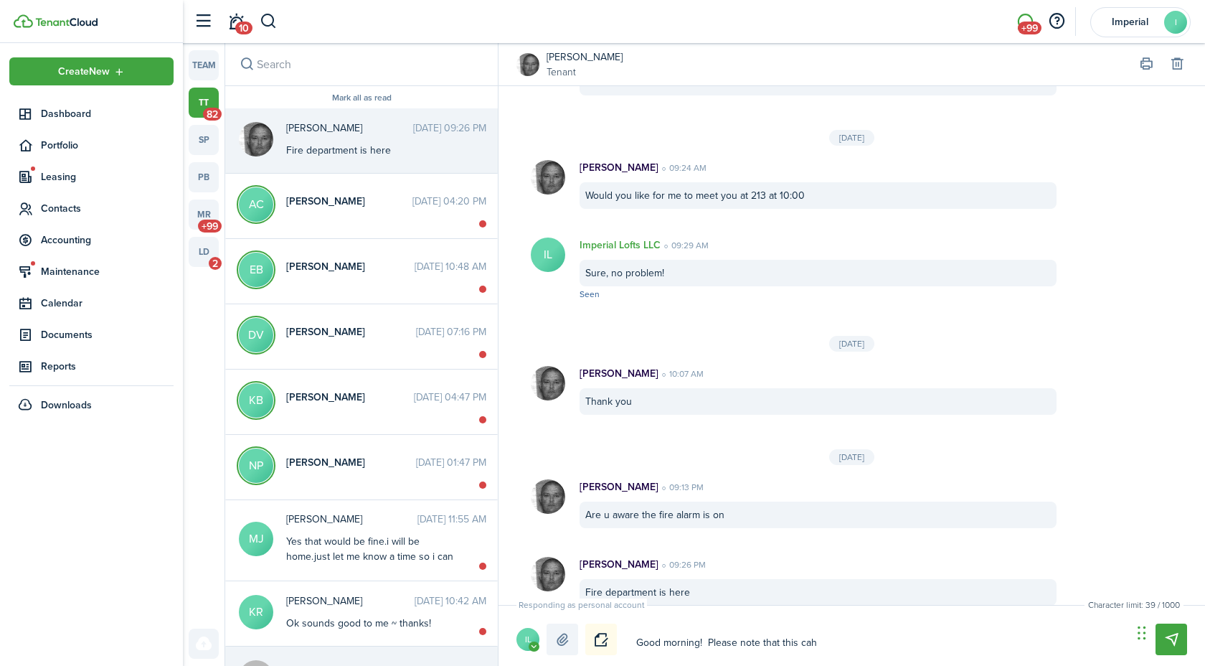
type textarea "Good morning! Please note that this caht"
type textarea "Good morning! Please note that this caht f"
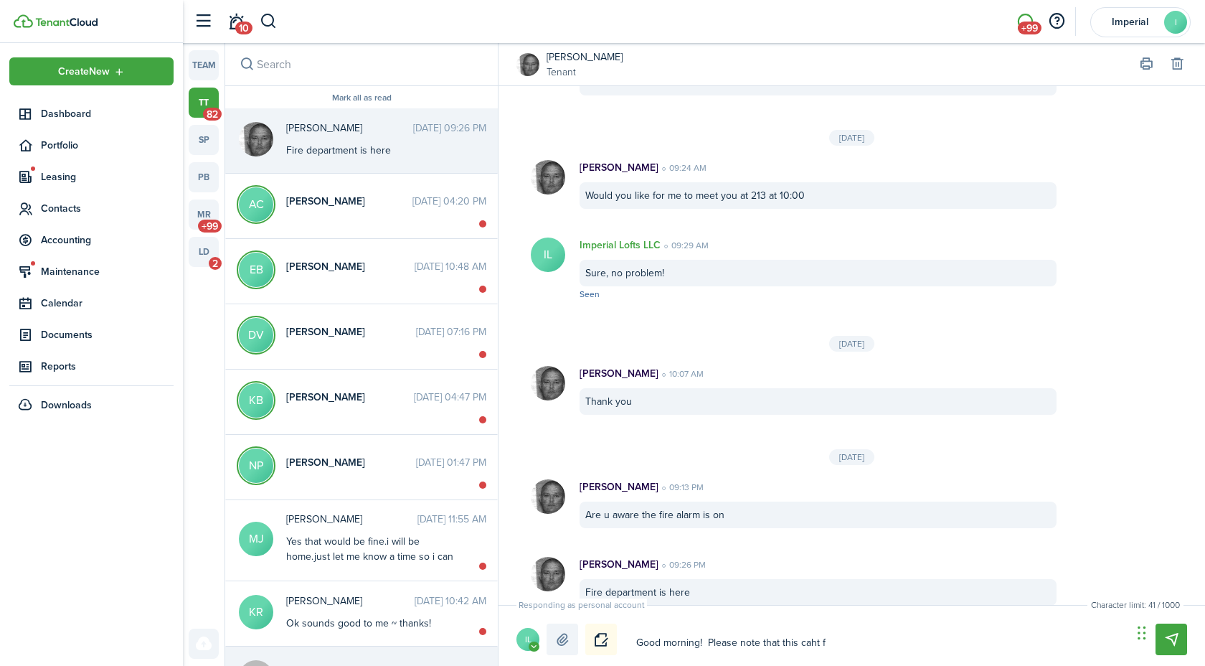
type textarea "Good morning! Please note that this caht fu"
type textarea "Good morning! Please note that this caht f"
type textarea "Good morning! Please note that this caht"
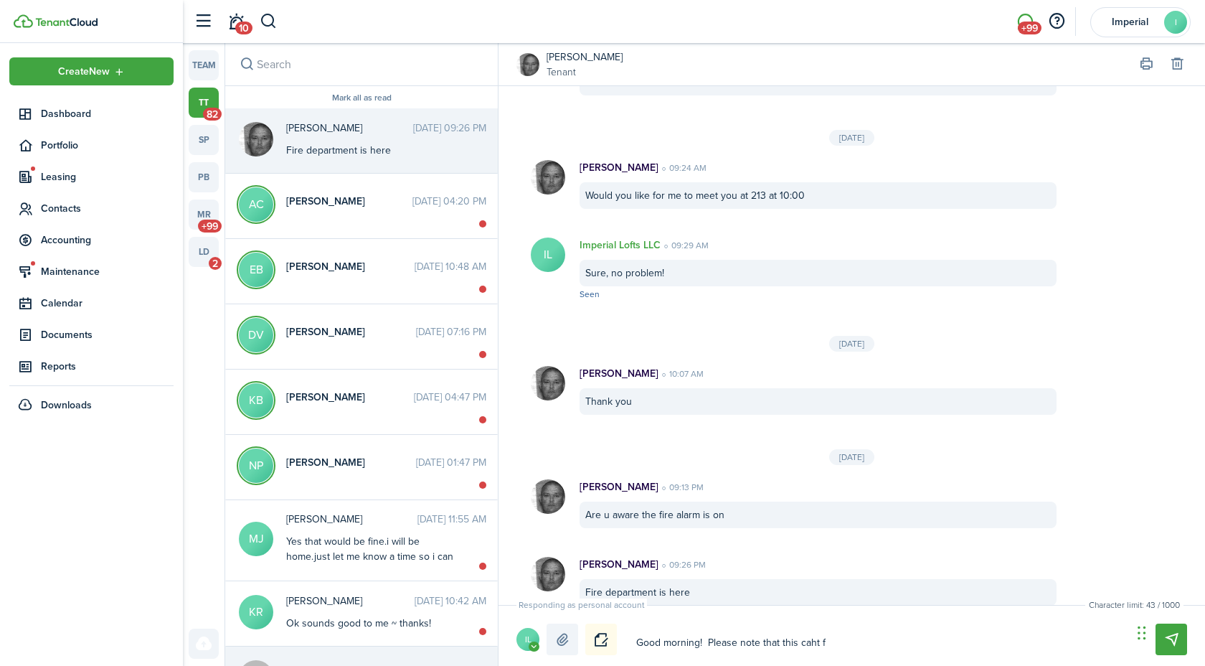
type textarea "Good morning! Please note that this caht"
type textarea "Good morning! Please note that this cah"
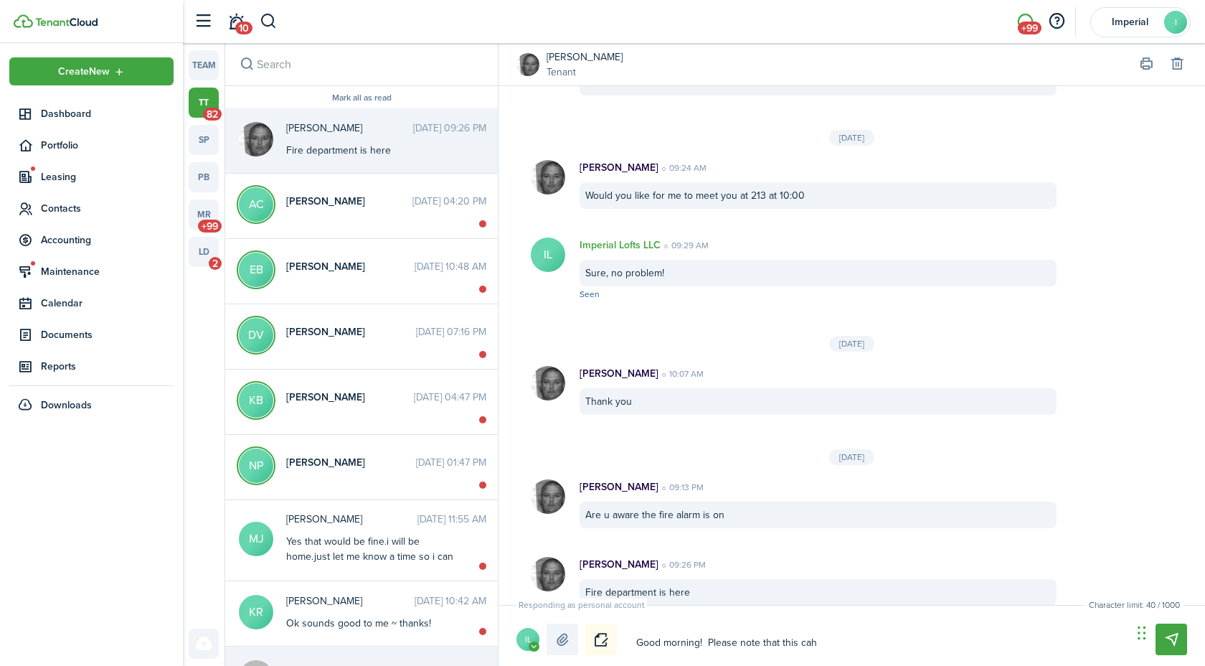
type textarea "Good morning! Please note that this ca"
type textarea "Good morning! Please note that this c"
type textarea "Good morning! Please note that this ch"
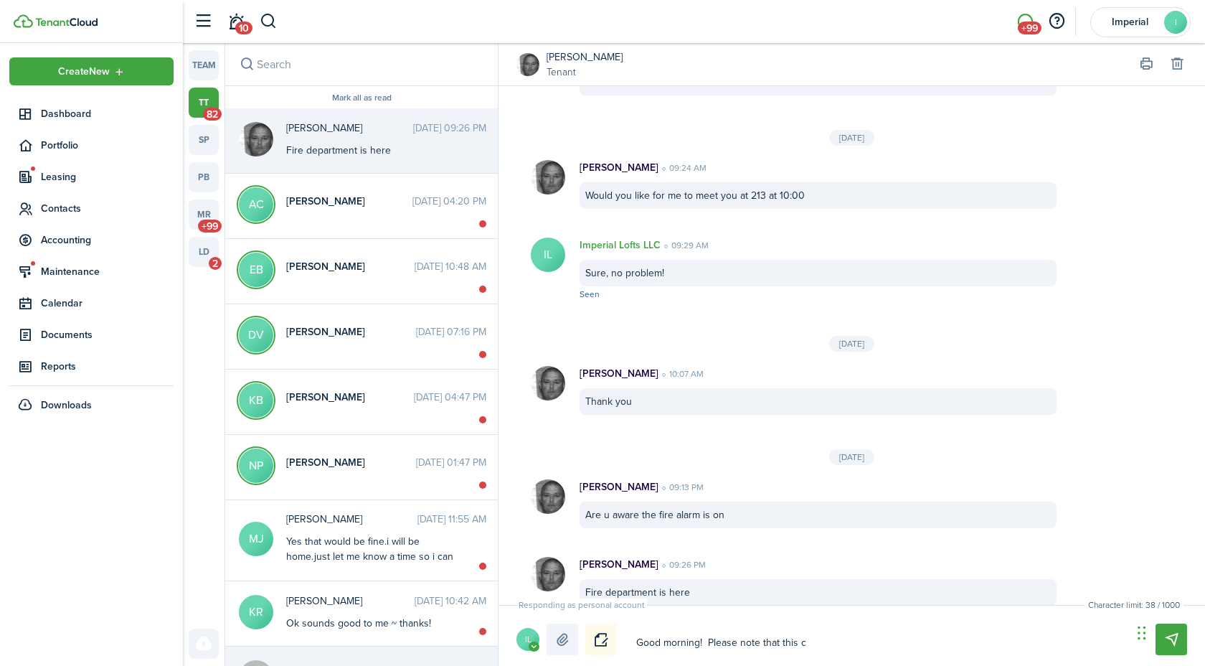
type textarea "Good morning! Please note that this ch"
type textarea "Good morning! Please note that this cha"
type textarea "Good morning! Please note that this chat"
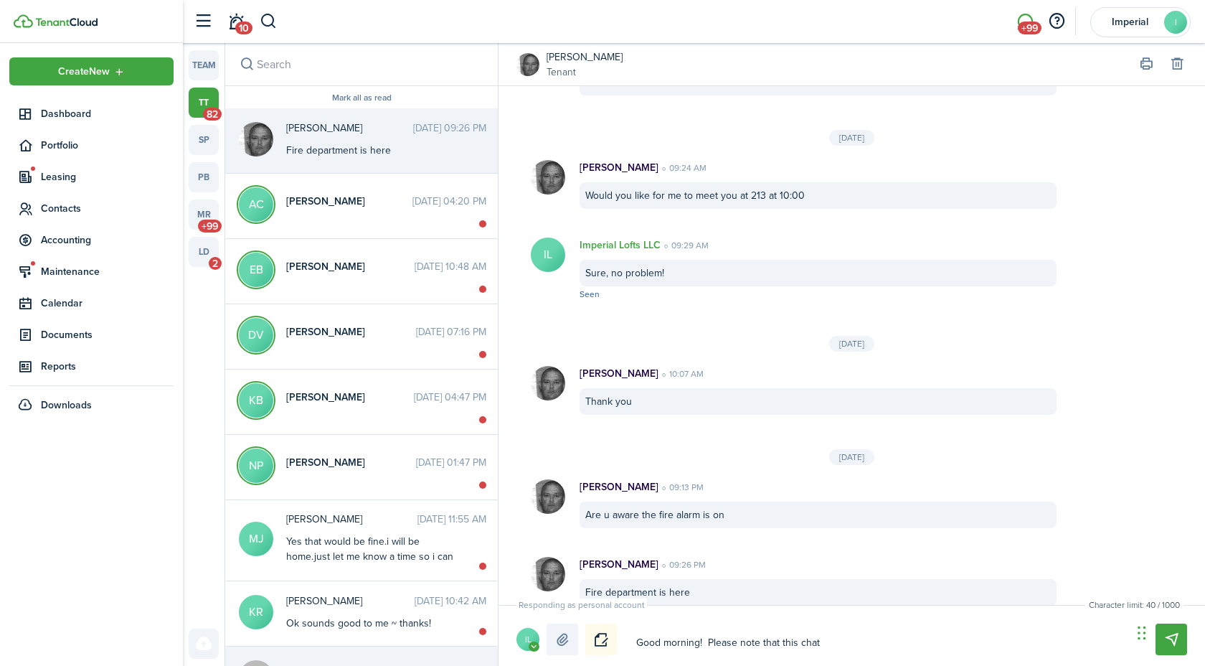
type textarea "Good morning! Please note that this chat"
type textarea "Good morning! Please note that this chat f"
type textarea "Good morning! Please note that this chat fu"
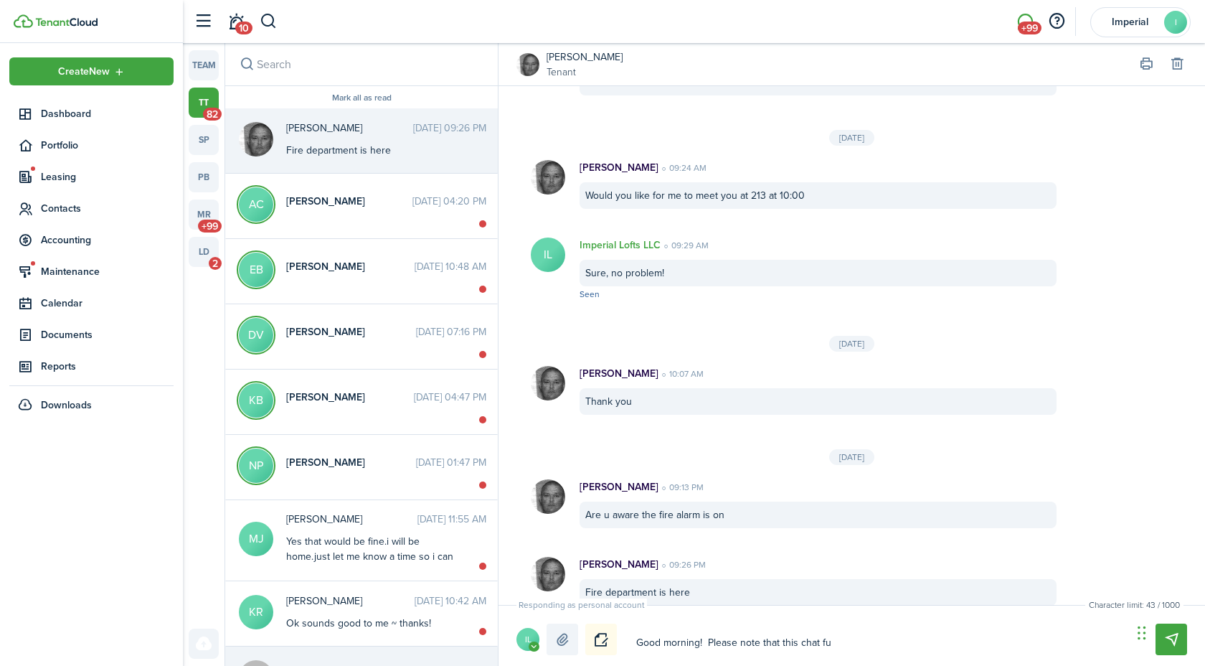
type textarea "Good morning! Please note that this chat fu"
type textarea "Good morning! Please note that this chat fun"
type textarea "Good morning! Please note that this chat func"
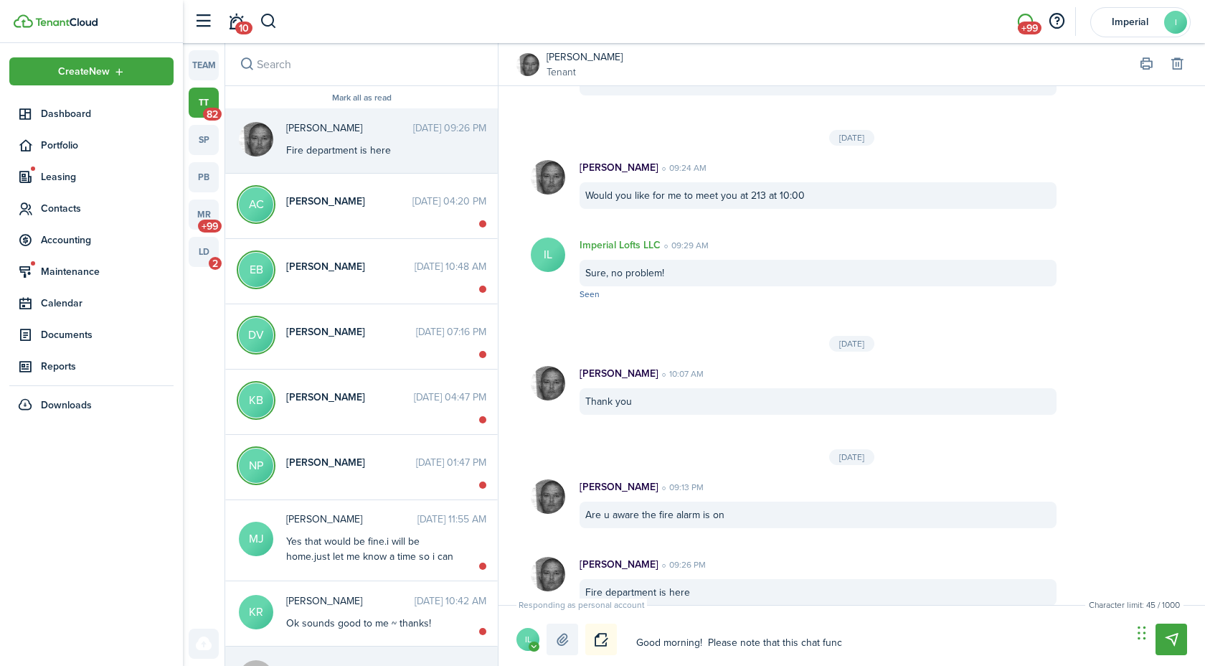
type textarea "Good morning! Please note that this chat funct"
type textarea "Good morning! Please note that this chat functi"
type textarea "Good morning! Please note that this chat functio"
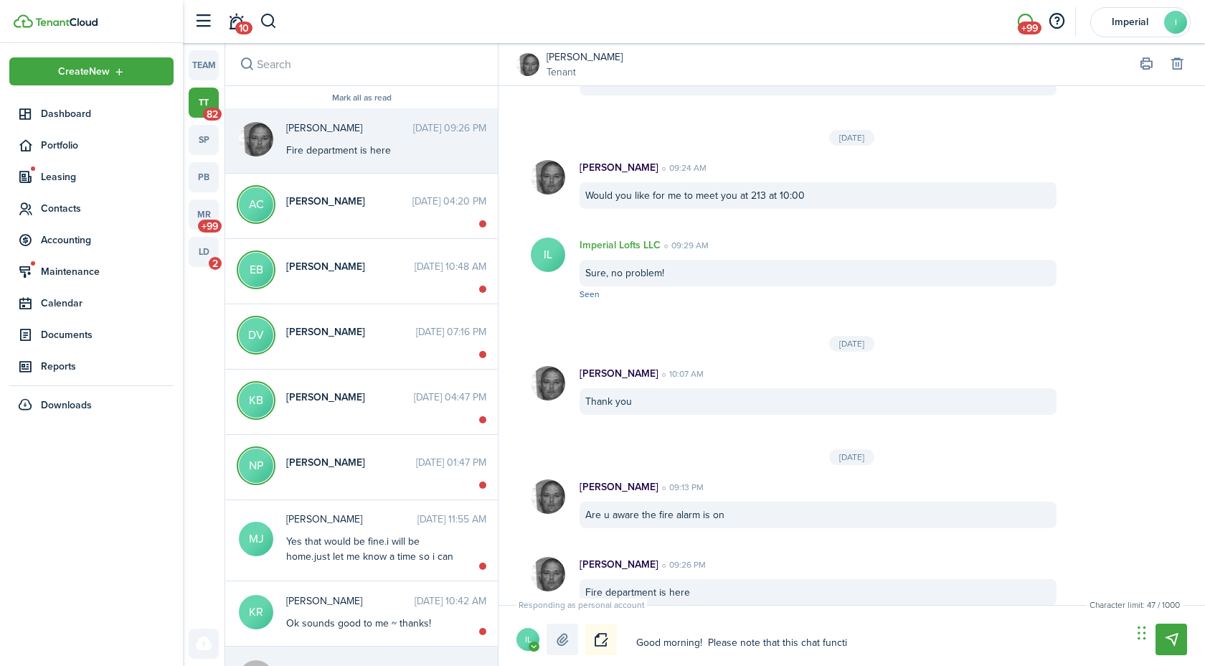
type textarea "Good morning! Please note that this chat functio"
type textarea "Good morning! Please note that this chat function"
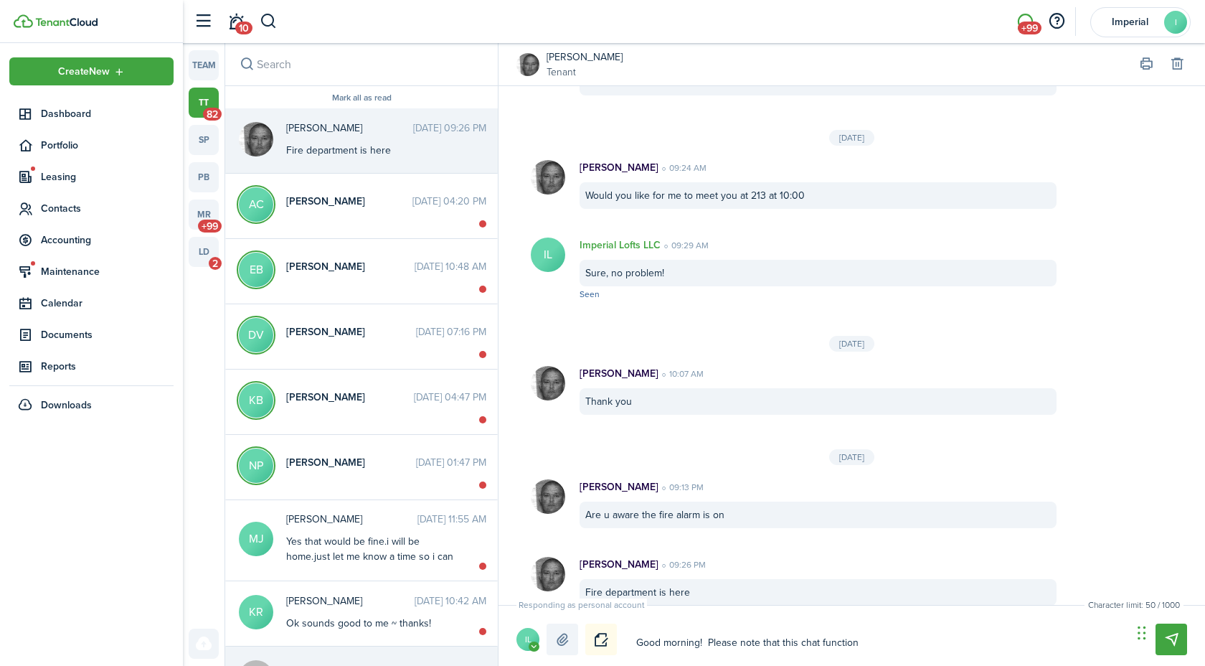
type textarea "Good morning! Please note that this chat function i"
type textarea "Good morning! Please note that this chat function in"
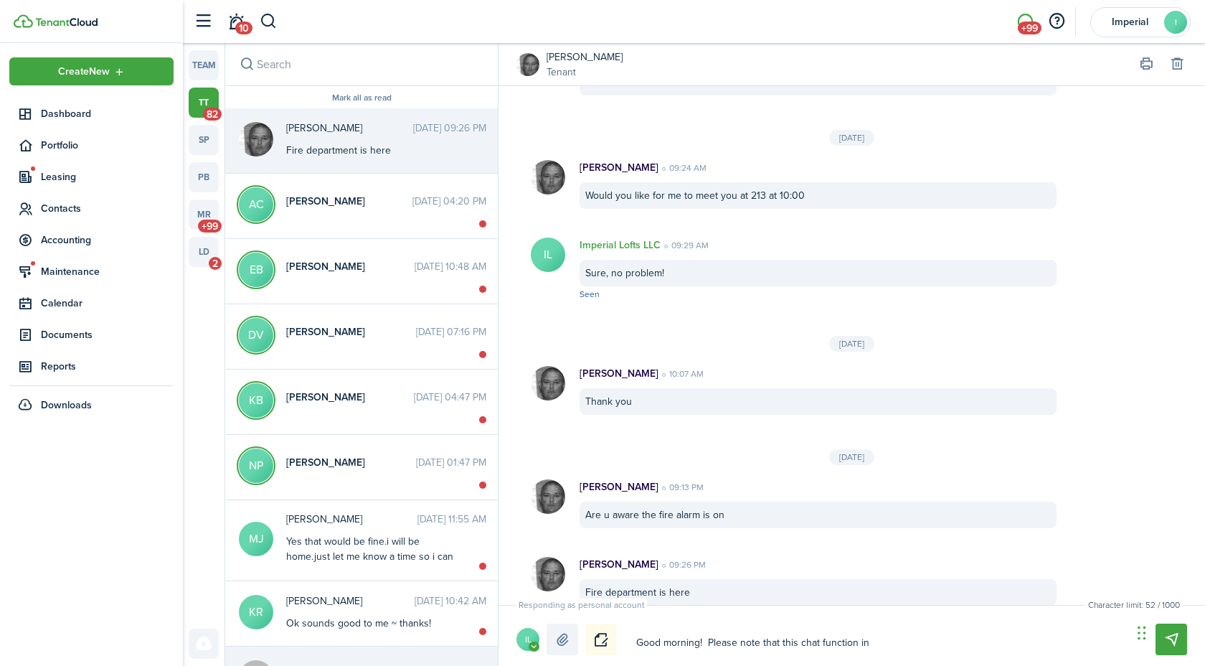
type textarea "Good morning! Please note that this chat function in"
type textarea "Good morning! Please note that this chat function in T"
type textarea "Good morning! Please note that this chat function in TE"
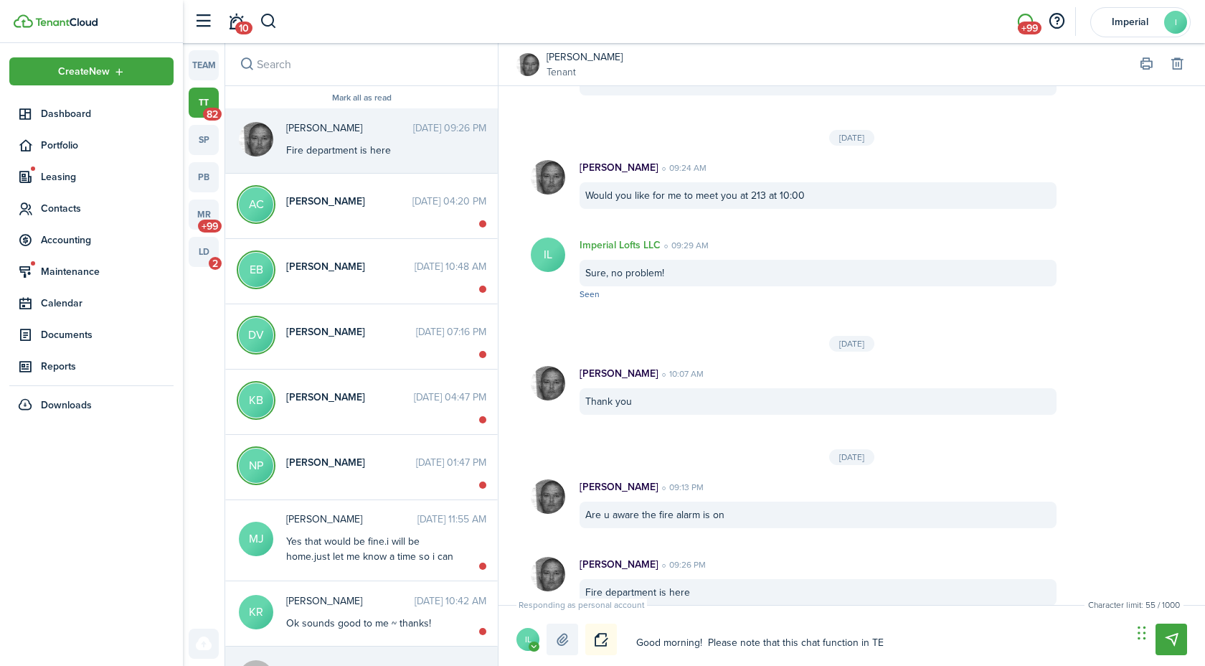
type textarea "Good morning! Please note that this chat function in TEn"
type textarea "Good morning! Please note that this chat function in [GEOGRAPHIC_DATA]"
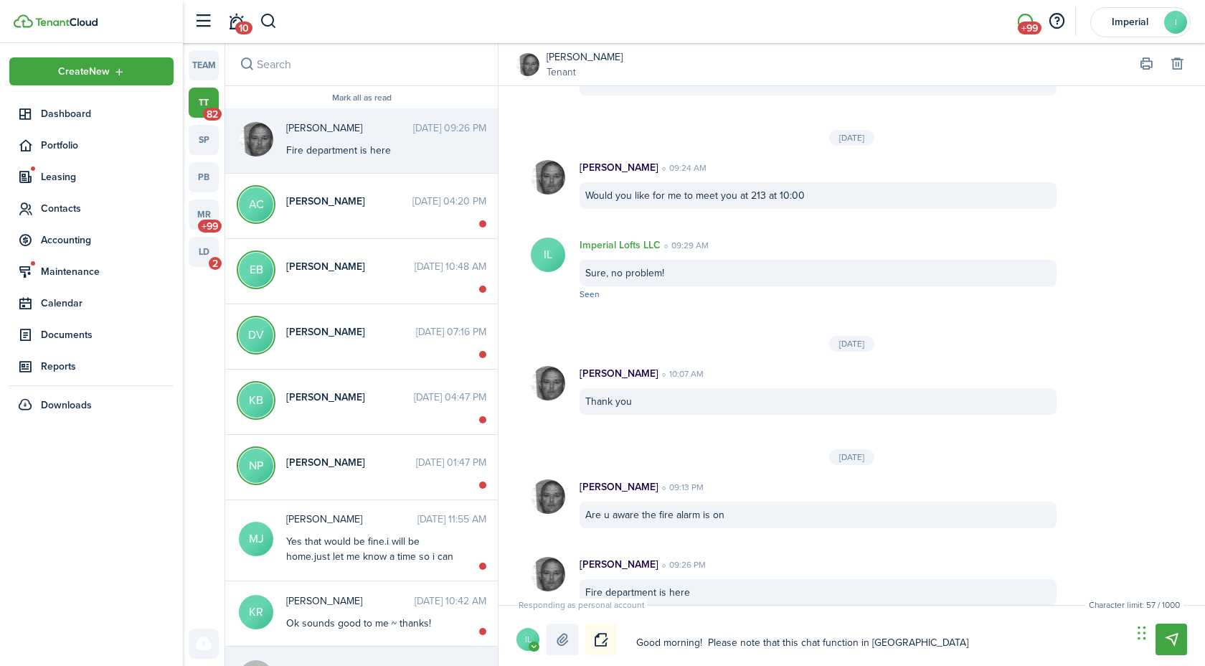
type textarea "Good morning! Please note that this chat function in [GEOGRAPHIC_DATA]"
type textarea "Good morning! Please note that this chat function in TEn"
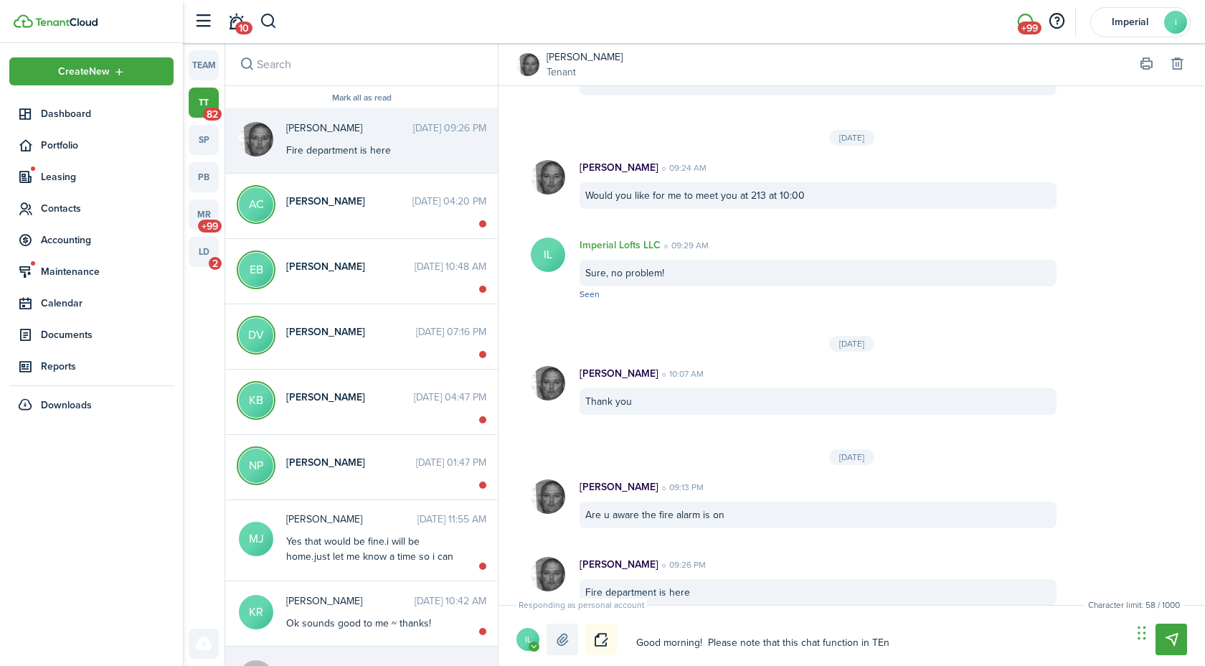
type textarea "Good morning! Please note that this chat function in TE"
type textarea "Good morning! Please note that this chat function in T"
type textarea "Good morning! Please note that this chat function in Te"
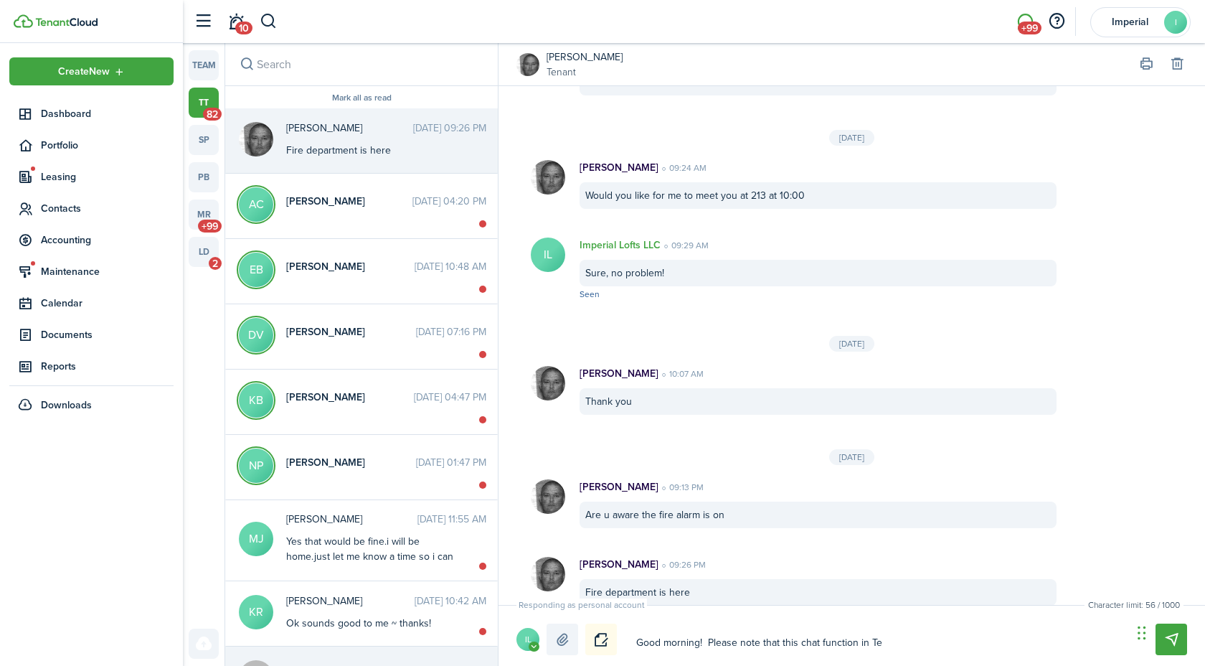
type textarea "Good morning! Please note that this chat function in Te"
type textarea "Good morning! Please note that this chat function in Ten"
type textarea "Good morning! Please note that this chat function in [PERSON_NAME]"
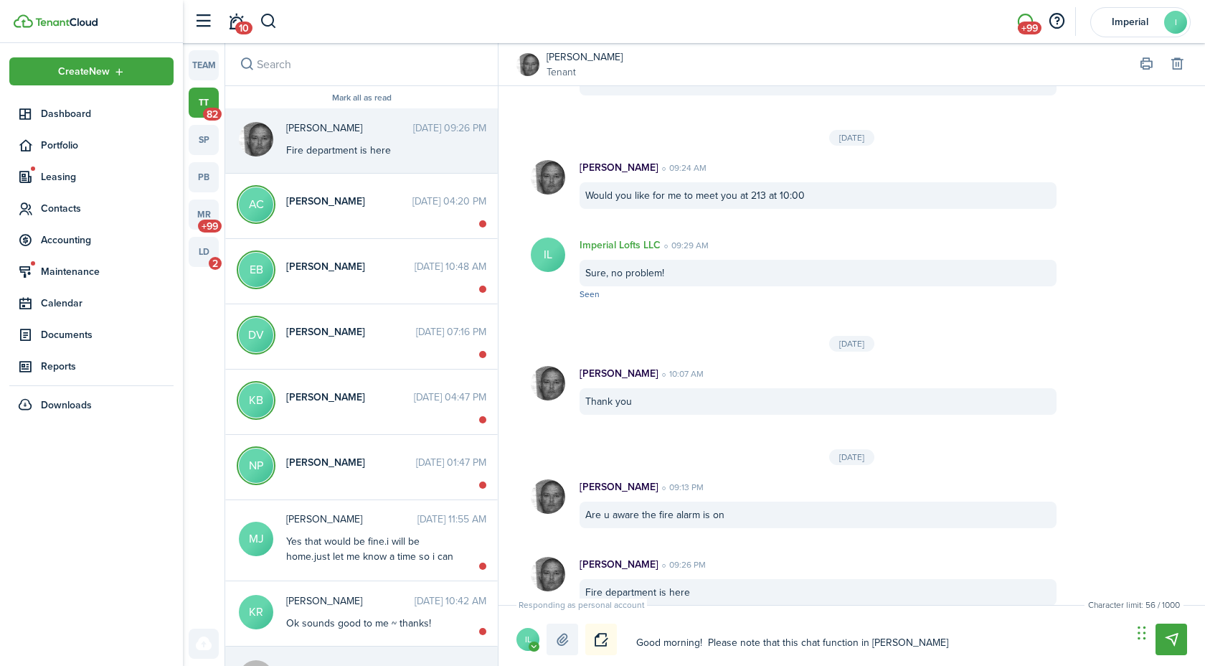
type textarea "Good morning! Please note that this chat function in [GEOGRAPHIC_DATA]"
type textarea "Good morning! Please note that this chat function in Tenant"
type textarea "Good morning! Please note that this chat function in TenantC"
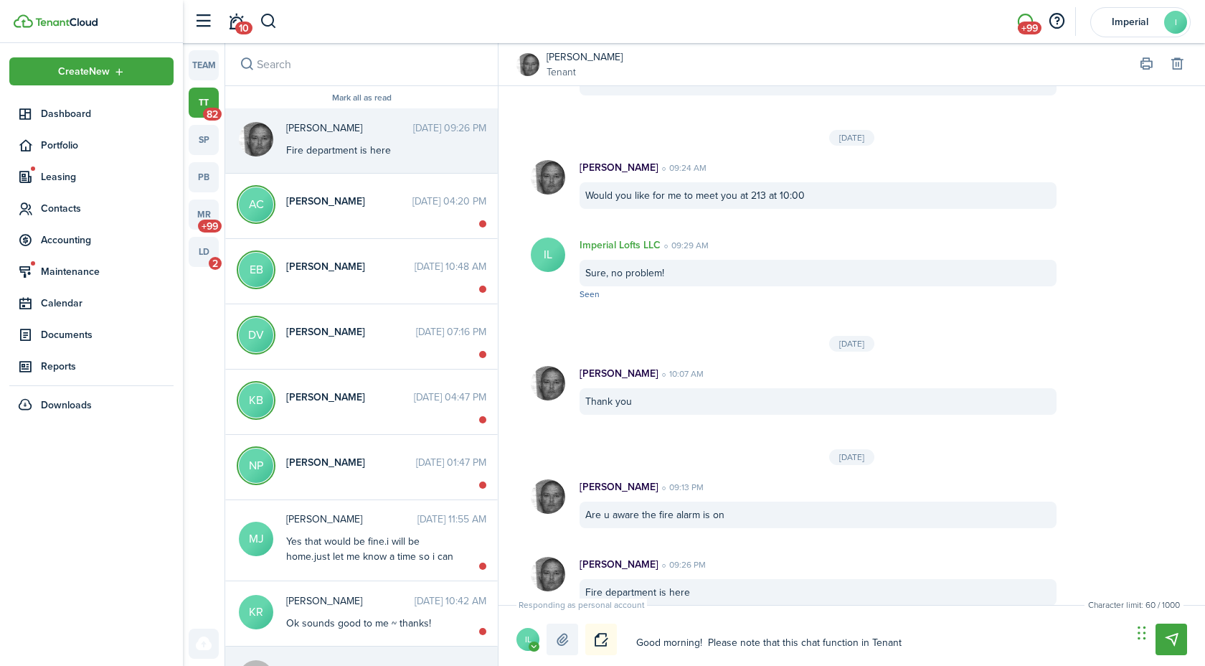
type textarea "Good morning! Please note that this chat function in TenantC"
type textarea "Good morning! Please note that this chat function in TenantCl"
type textarea "Good morning! Please note that this chat function in TenantClo"
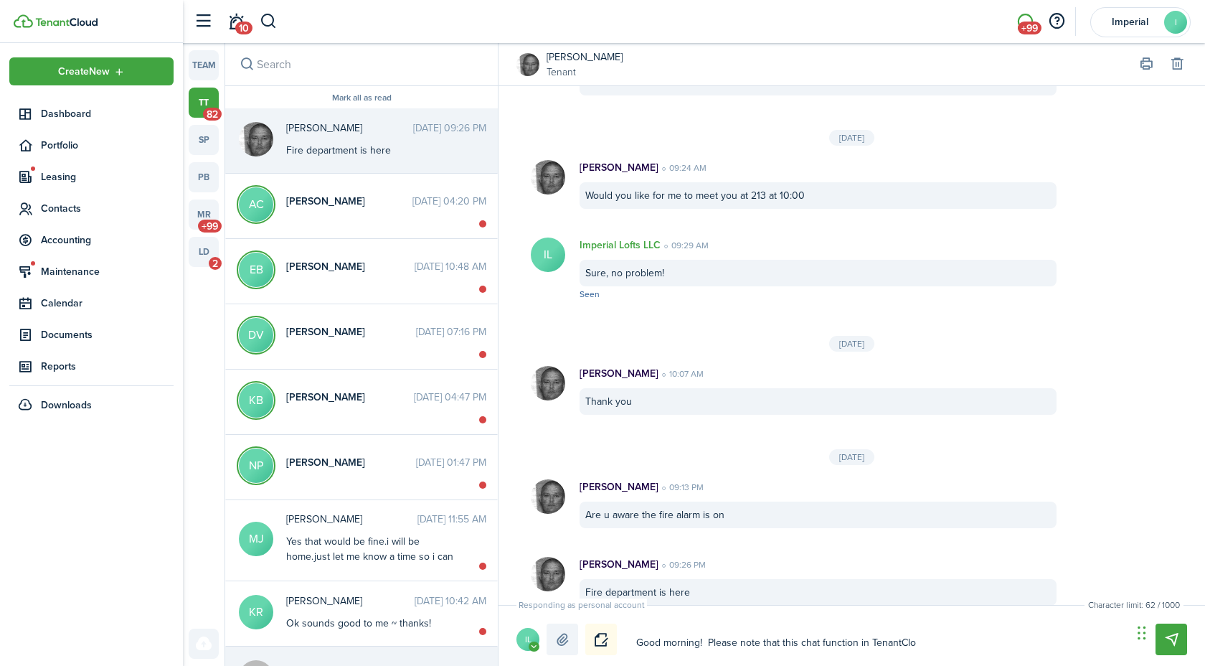
type textarea "Good morning! Please note that this chat function in TenantClou"
type textarea "Good morning! Please note that this chat function in TenantCloud"
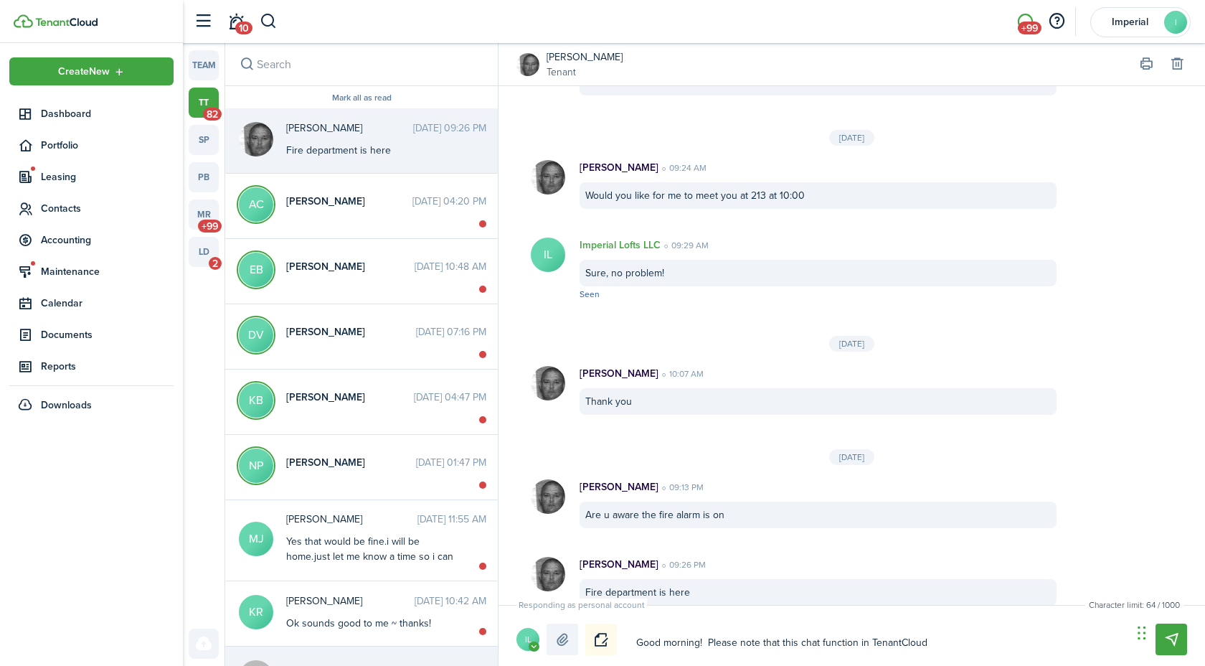
type textarea "Good morning! Please note that this chat function in TenantCloud"
type textarea "Good morning! Please note that this chat function in TenantCloud i"
type textarea "Good morning! Please note that this chat function in TenantCloud is"
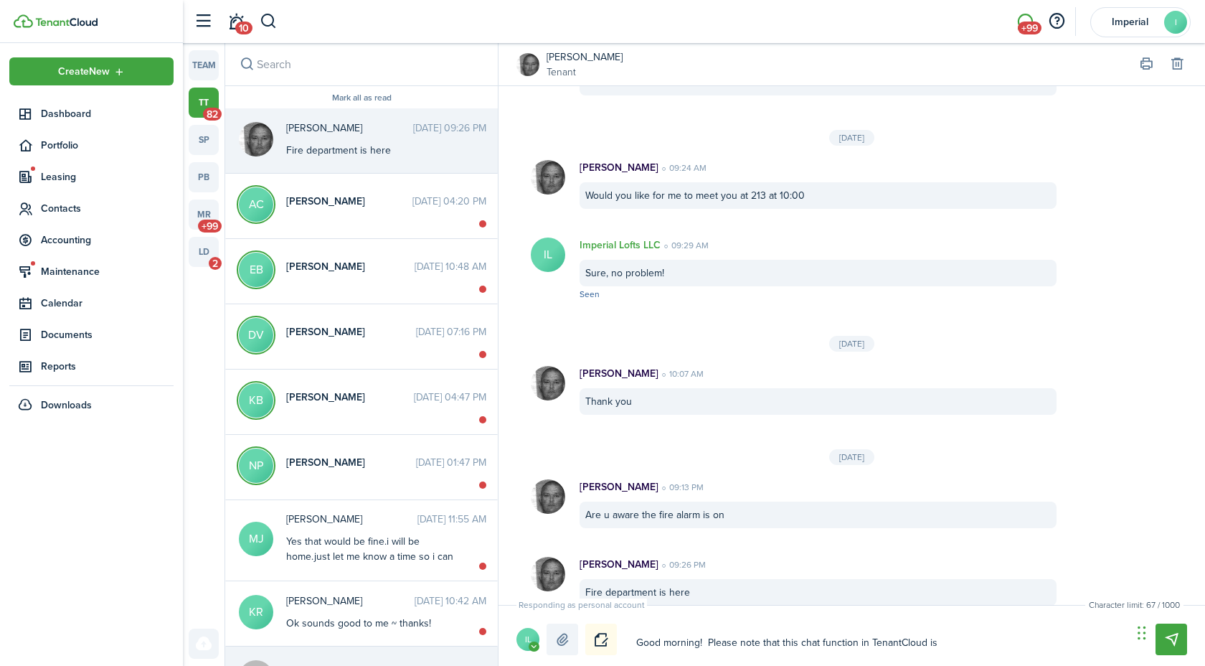
type textarea "Good morning! Please note that this chat function in TenantCloud is"
type textarea "Good morning! Please note that this chat function in TenantCloud is n"
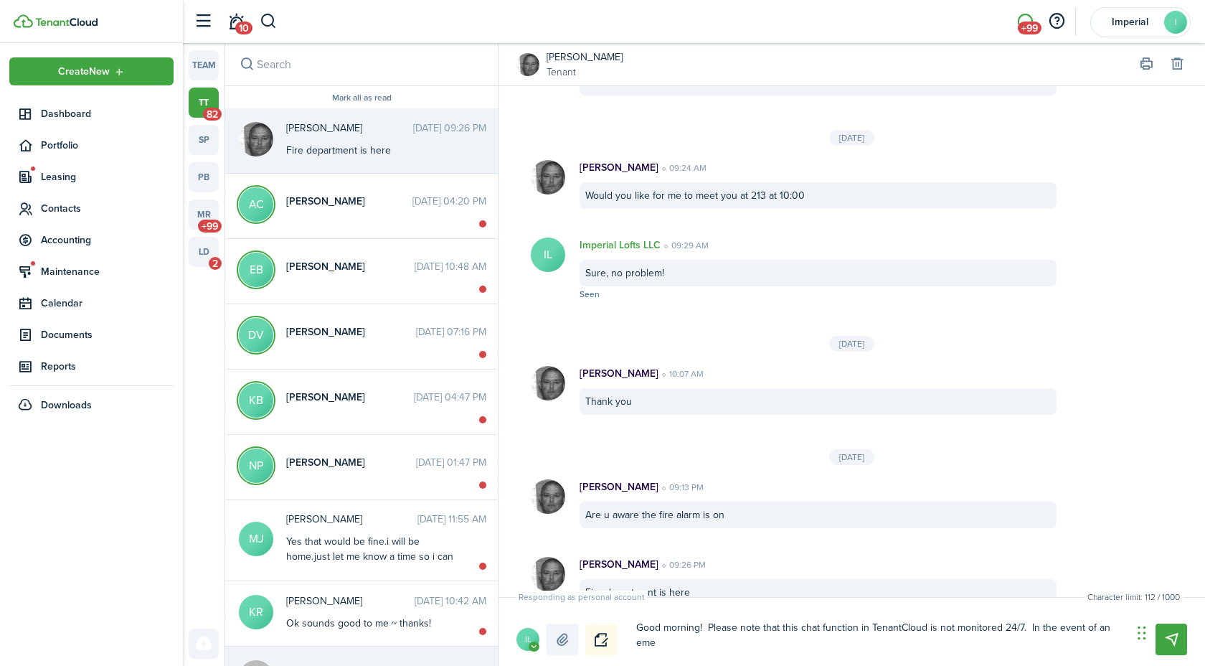
scroll to position [0, 0]
click at [776, 643] on textarea "Good morning! Please note that this chat function in TenantCloud is not monitor…" at bounding box center [879, 634] width 496 height 39
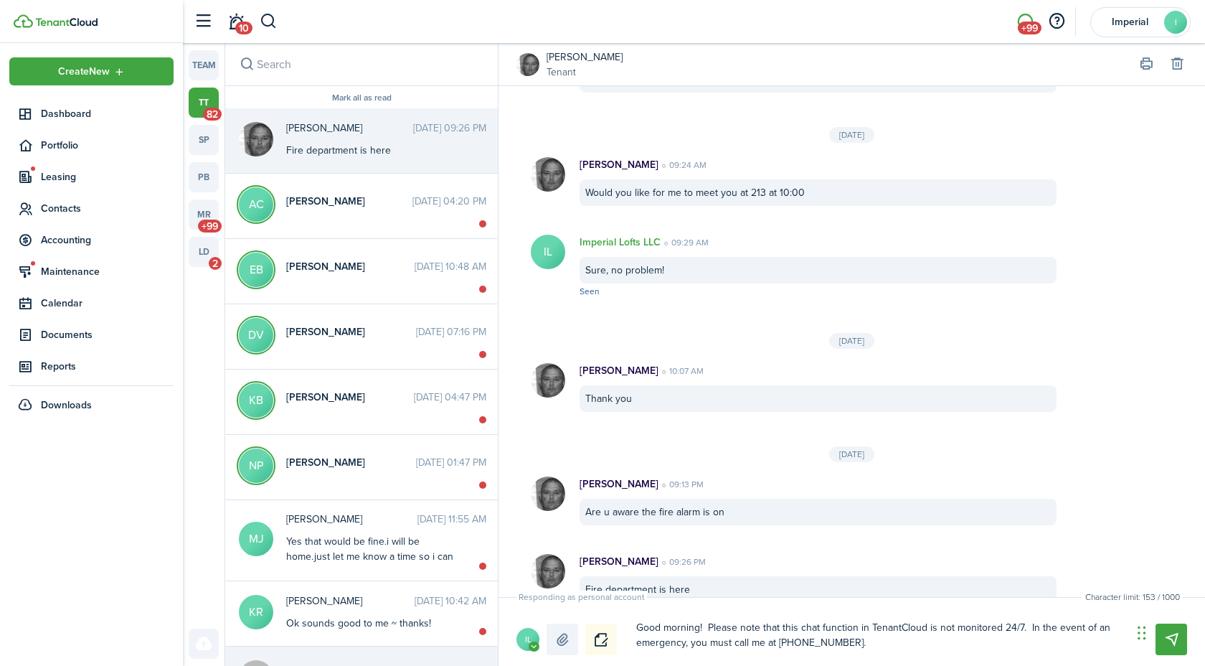
click at [854, 643] on textarea "Good morning! Please note that this chat function in TenantCloud is not monitor…" at bounding box center [879, 634] width 496 height 39
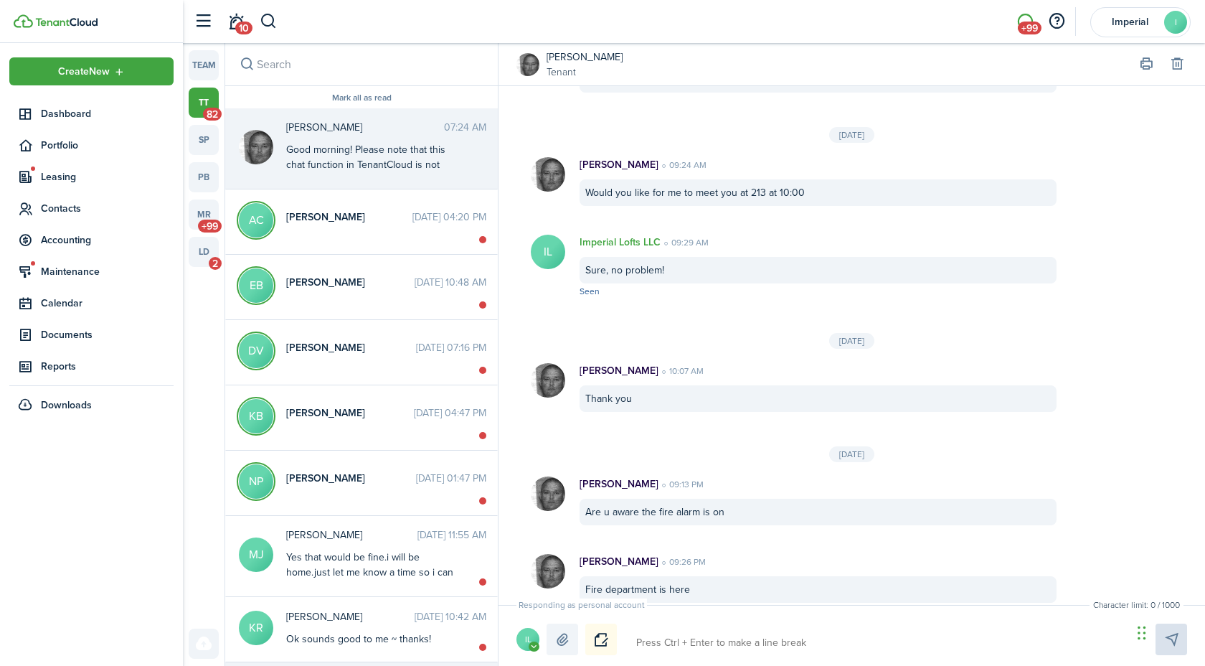
scroll to position [1526, 0]
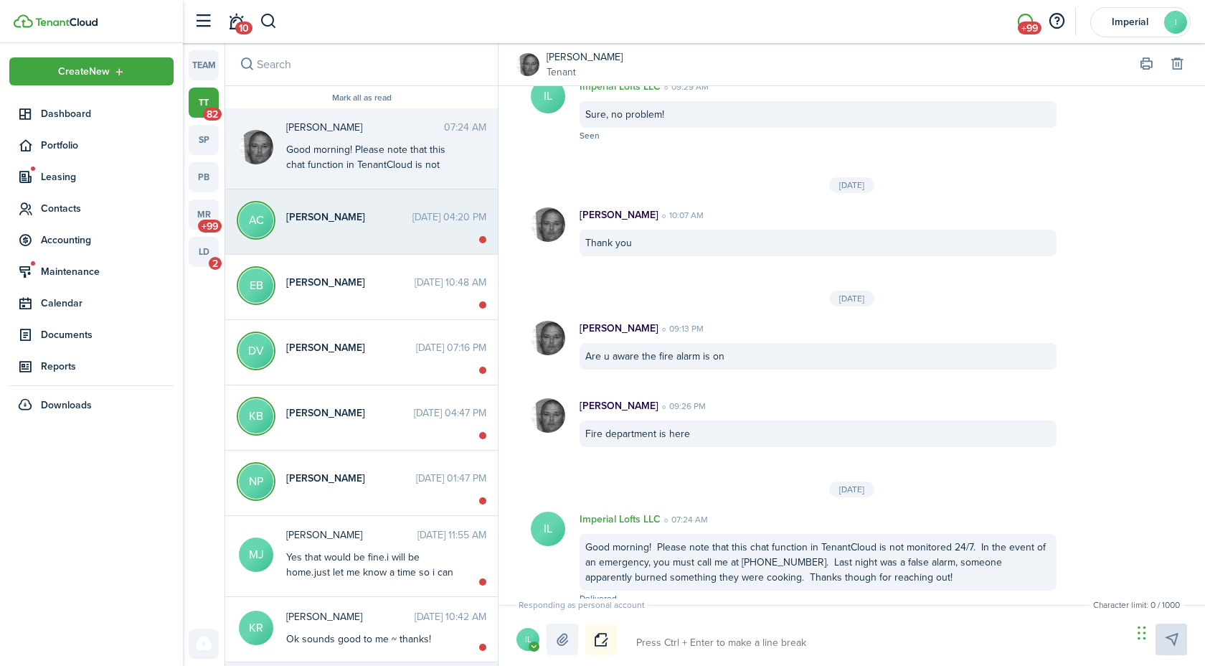
click at [349, 237] on messenger-thread-item "AC [PERSON_NAME] [DATE] 04:20 PM" at bounding box center [361, 221] width 273 height 65
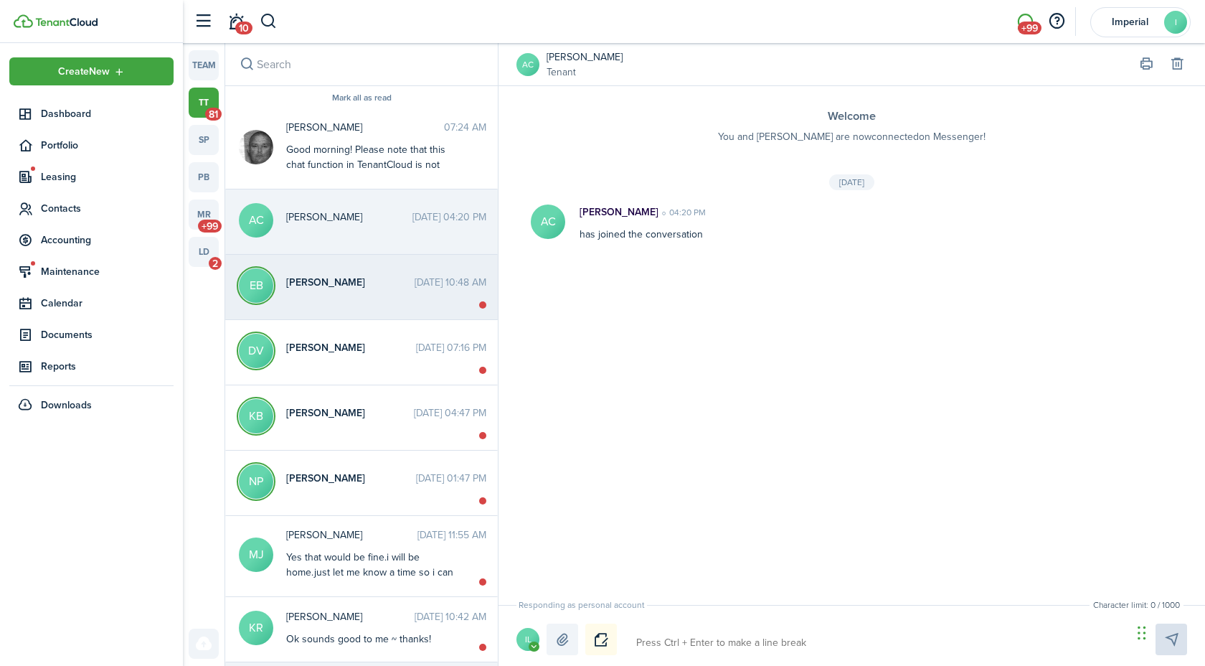
click at [353, 296] on div "[PERSON_NAME] [DATE] 10:48 AM" at bounding box center [386, 286] width 222 height 22
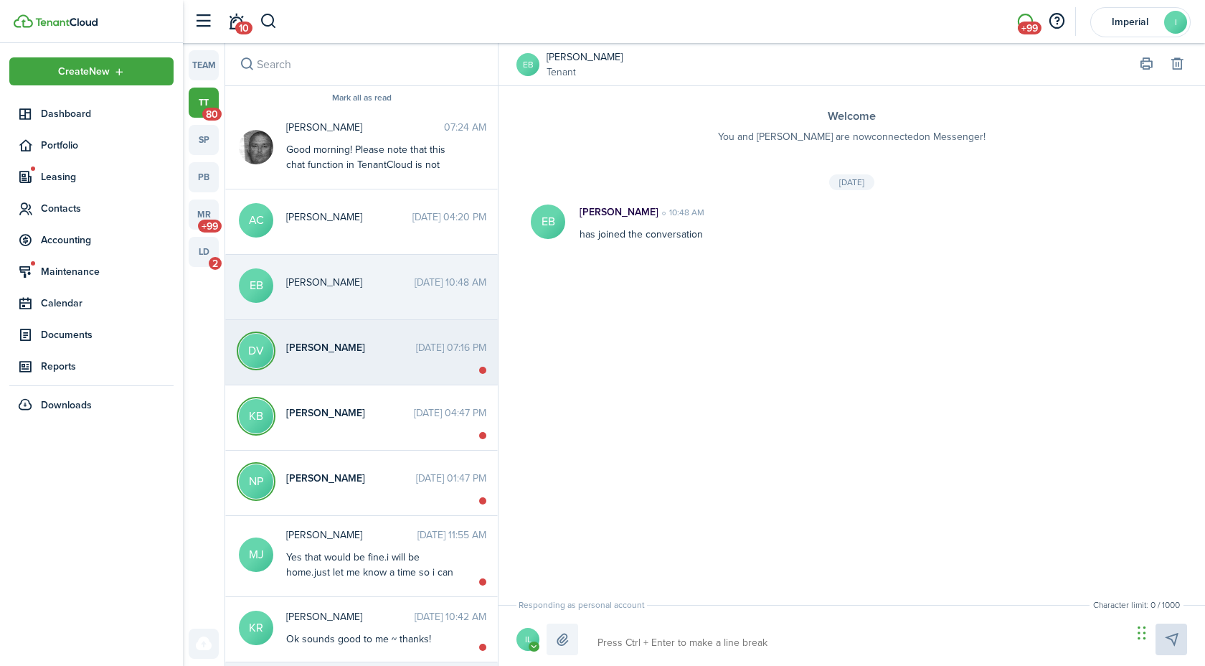
click at [352, 352] on span "[PERSON_NAME]" at bounding box center [351, 347] width 130 height 15
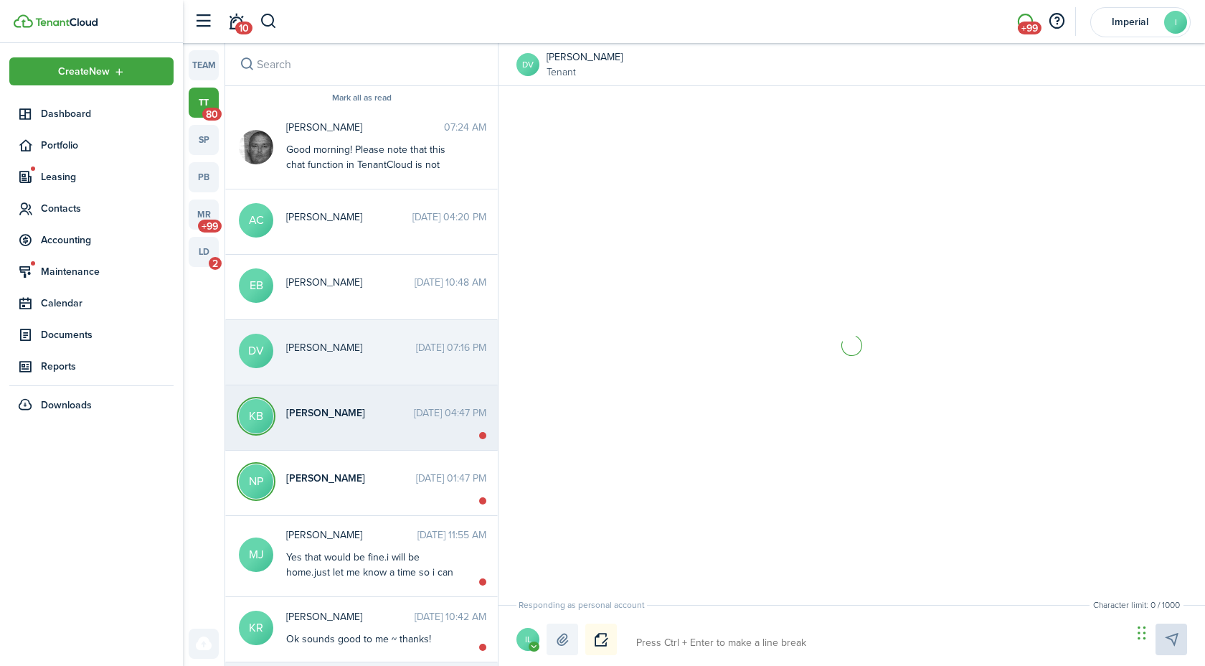
click at [349, 425] on div "[PERSON_NAME] [DATE] 04:47 PM" at bounding box center [386, 416] width 222 height 22
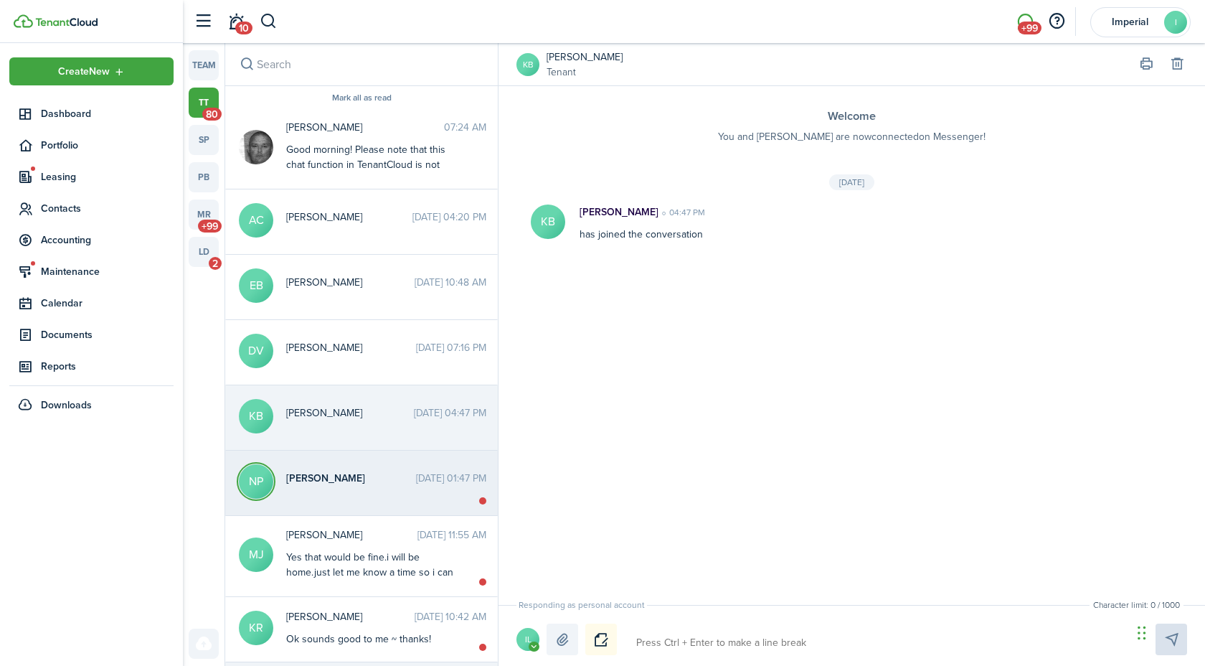
click at [358, 484] on span "[PERSON_NAME]" at bounding box center [351, 478] width 130 height 15
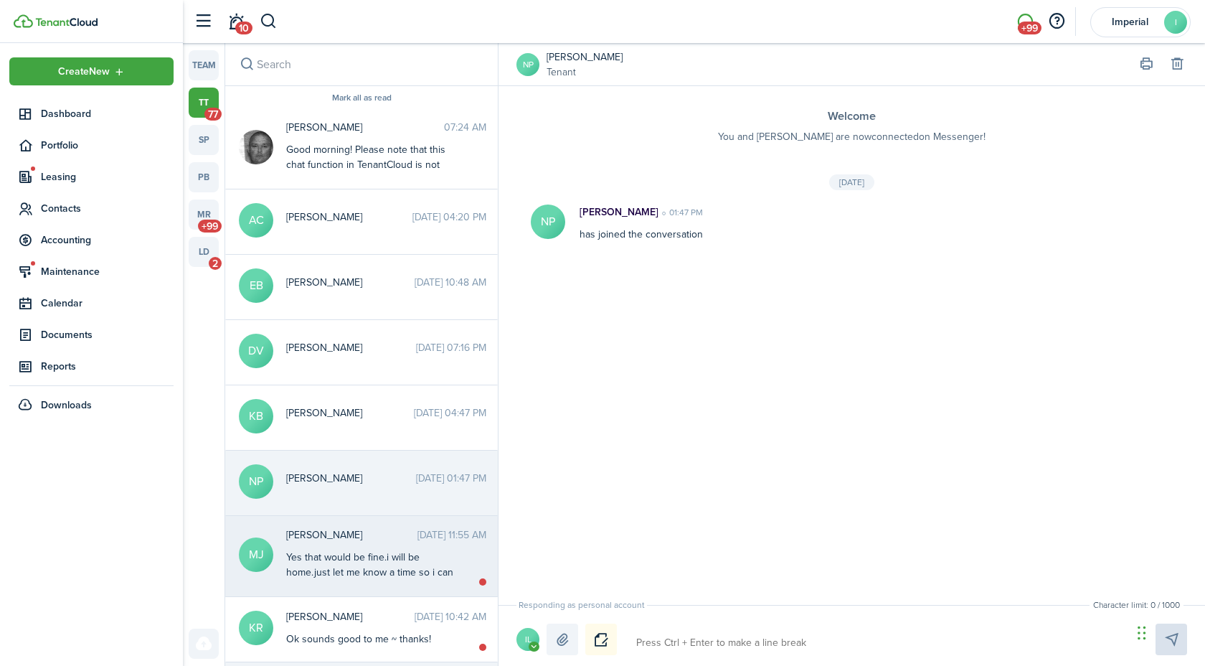
click at [363, 560] on div "Yes that would be fine.i will be home.just let me know a time so i can take the…" at bounding box center [375, 571] width 179 height 45
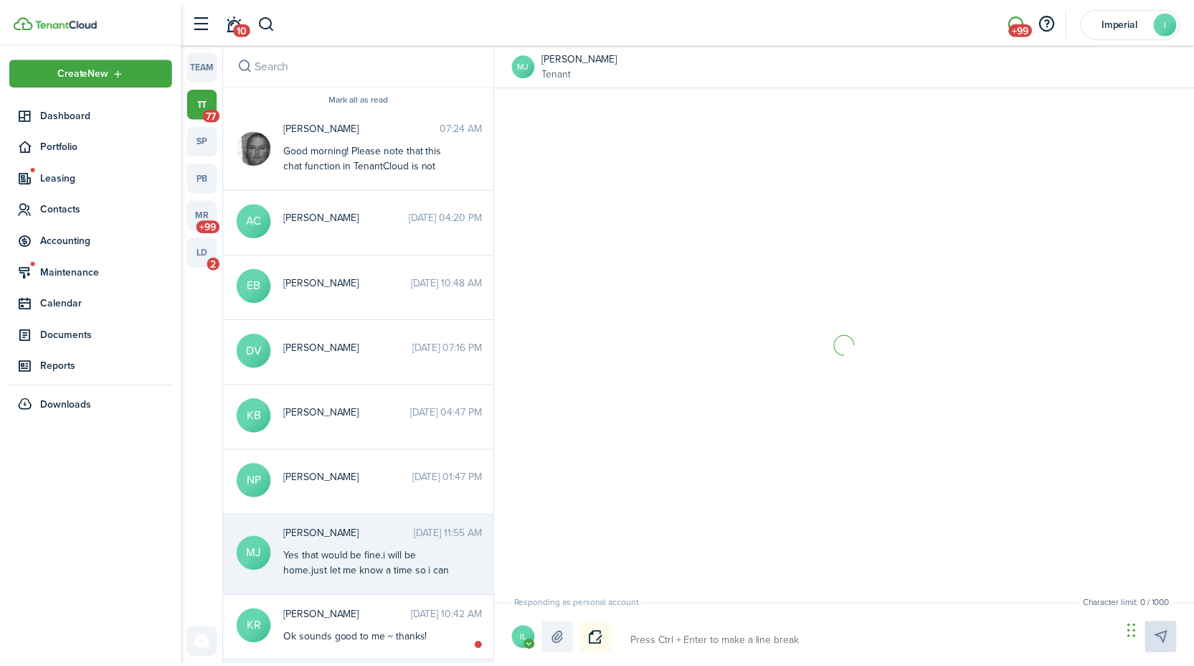
scroll to position [850, 0]
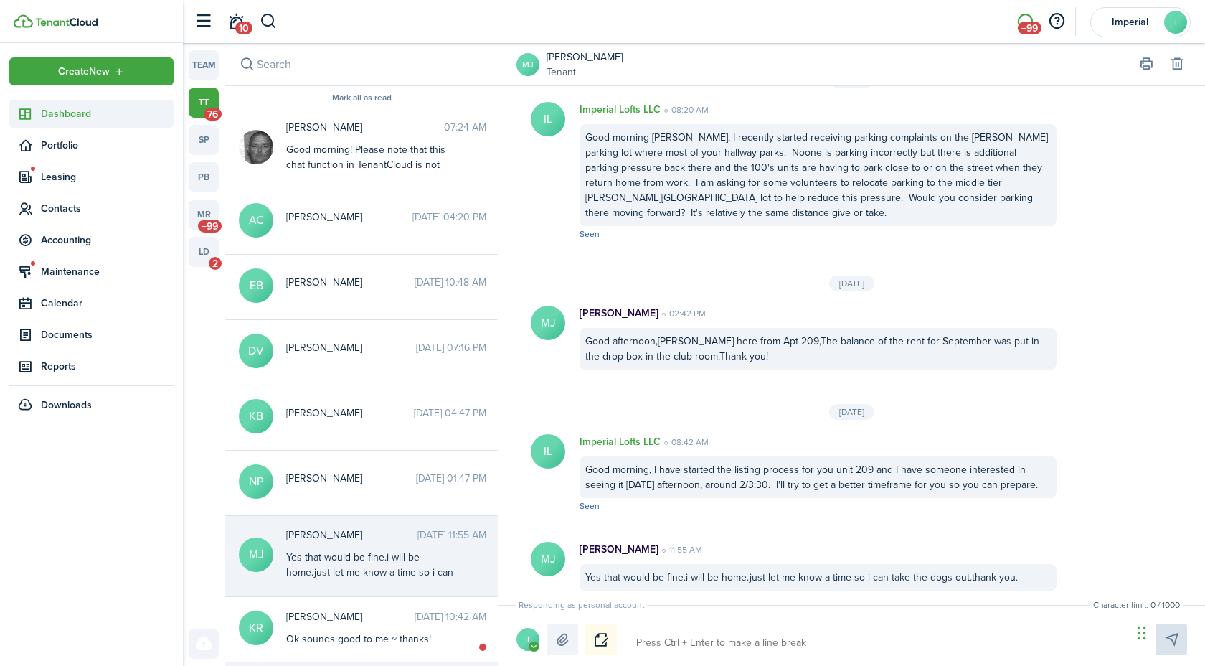
click at [75, 118] on span "Dashboard" at bounding box center [107, 113] width 133 height 15
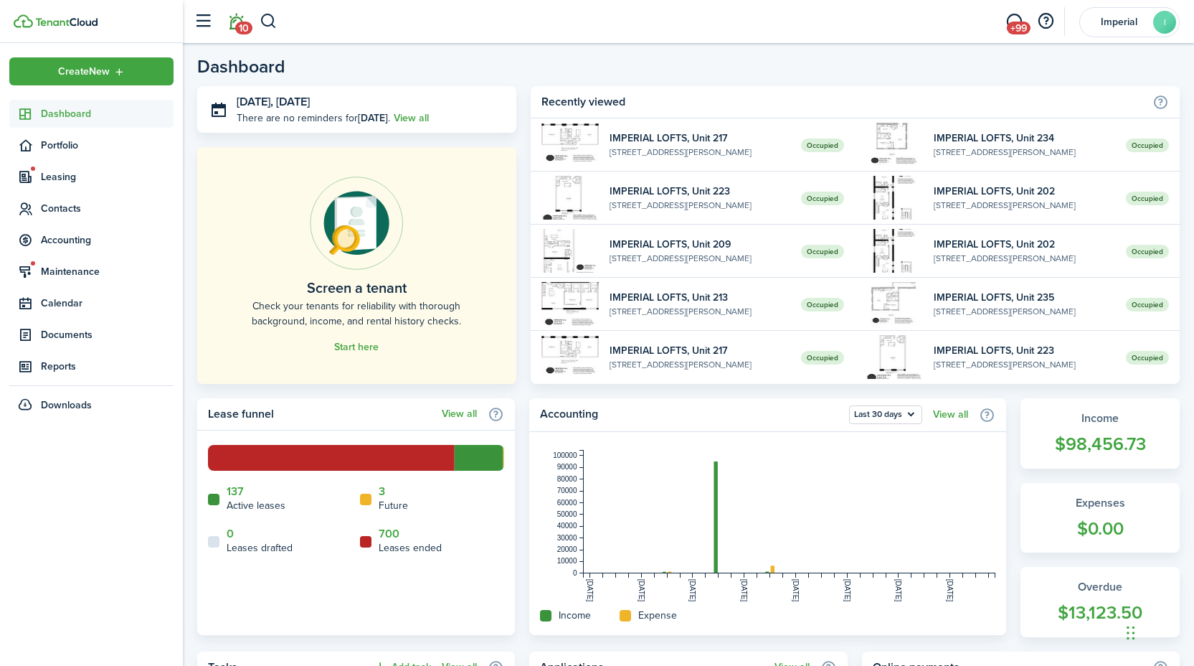
click at [232, 22] on link "10" at bounding box center [235, 22] width 27 height 37
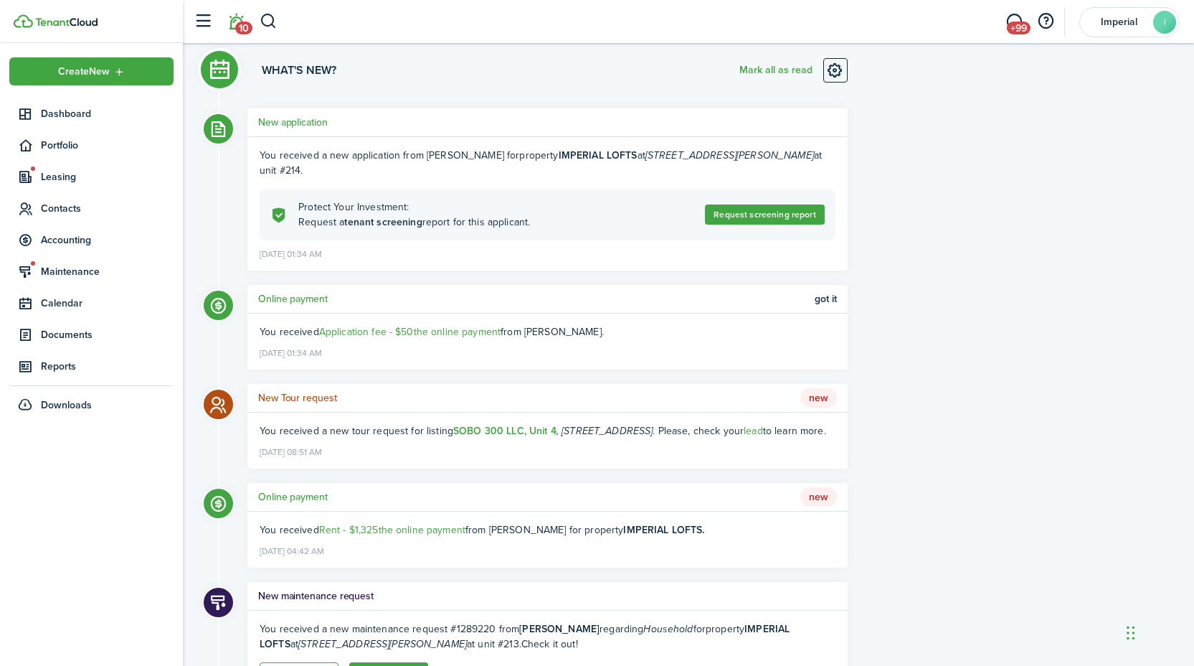
scroll to position [40, 0]
